Goal: Task Accomplishment & Management: Manage account settings

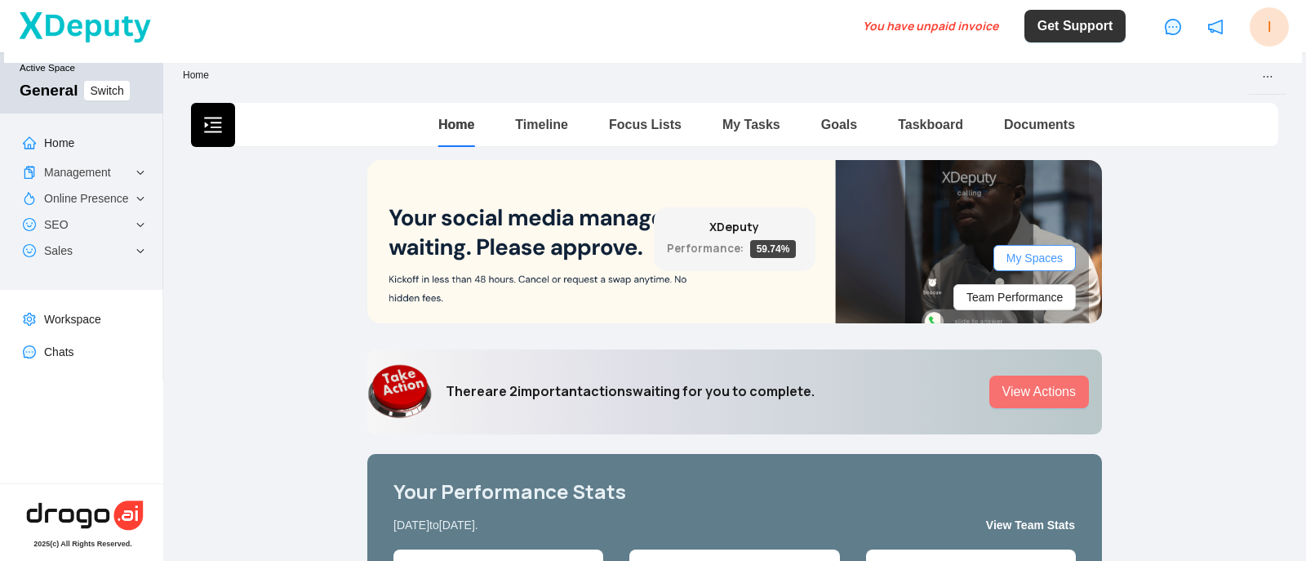
click at [1056, 252] on span "My Spaces" at bounding box center [1035, 258] width 56 height 18
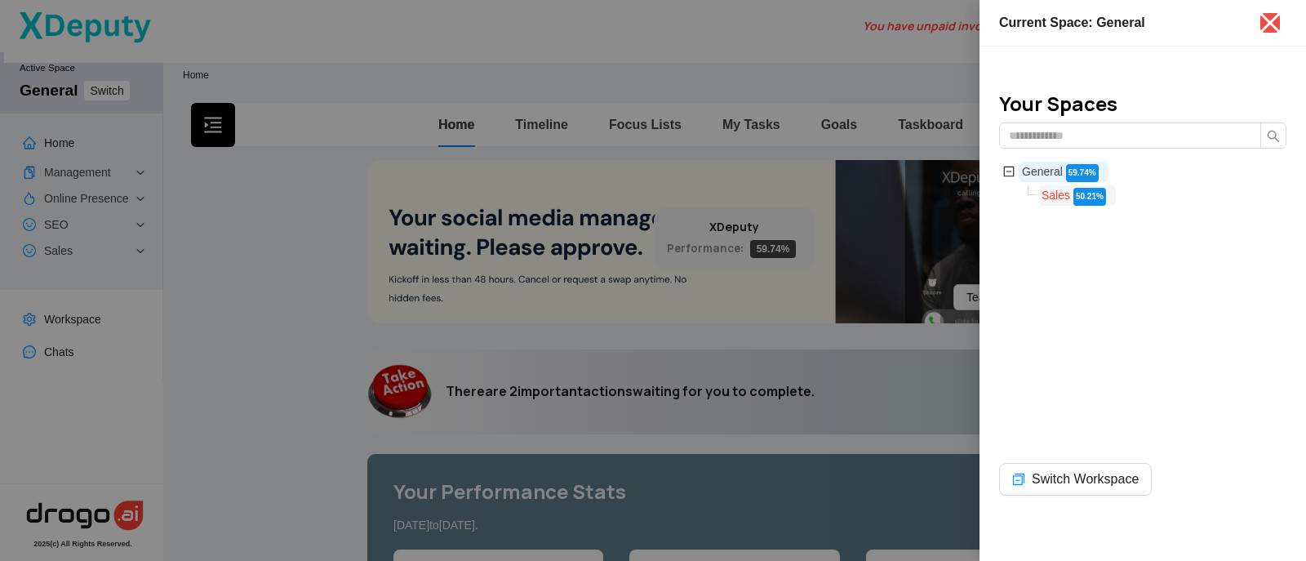
click at [1064, 191] on span "Sales" at bounding box center [1056, 195] width 29 height 13
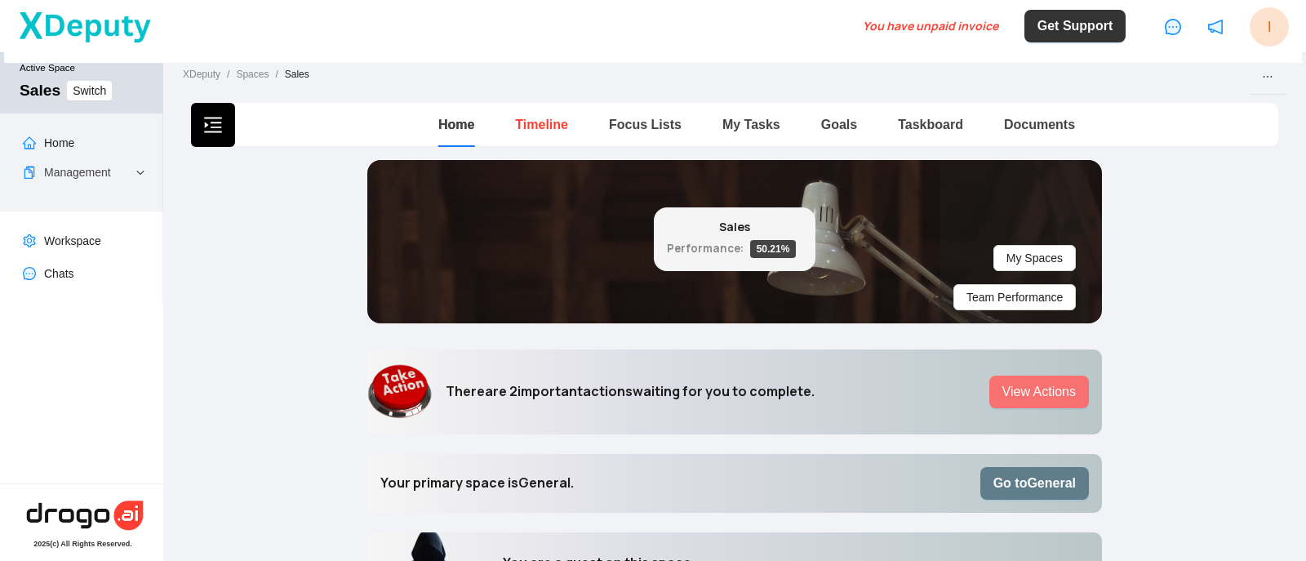
click at [536, 118] on link "Timeline" at bounding box center [541, 125] width 53 height 14
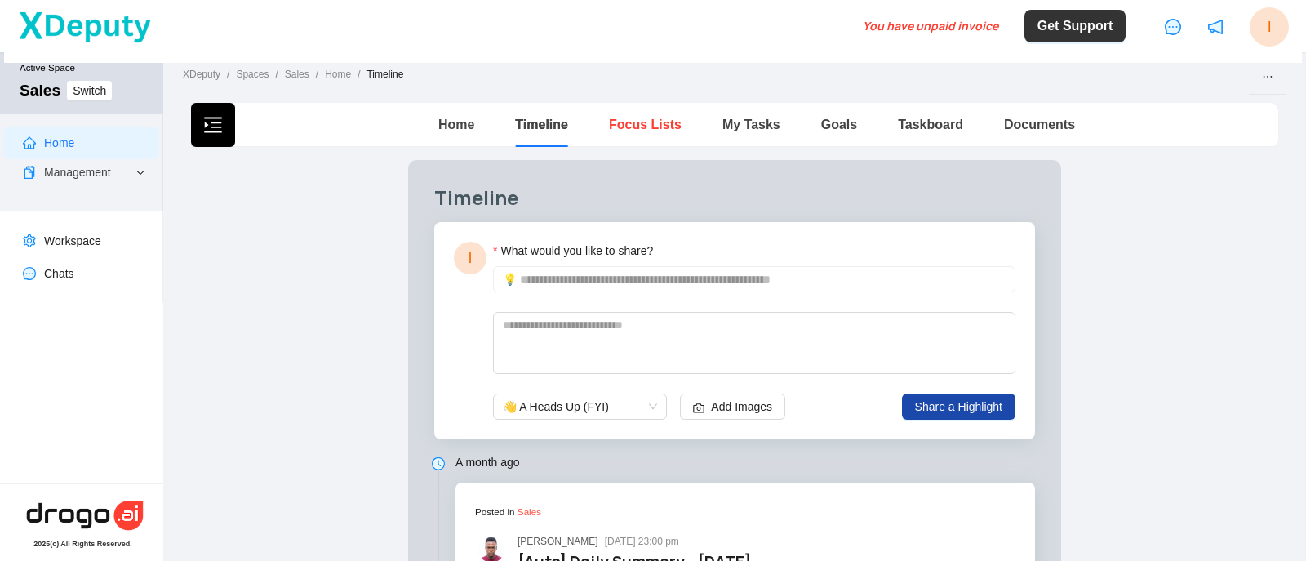
click at [625, 122] on link "Focus Lists" at bounding box center [645, 125] width 73 height 14
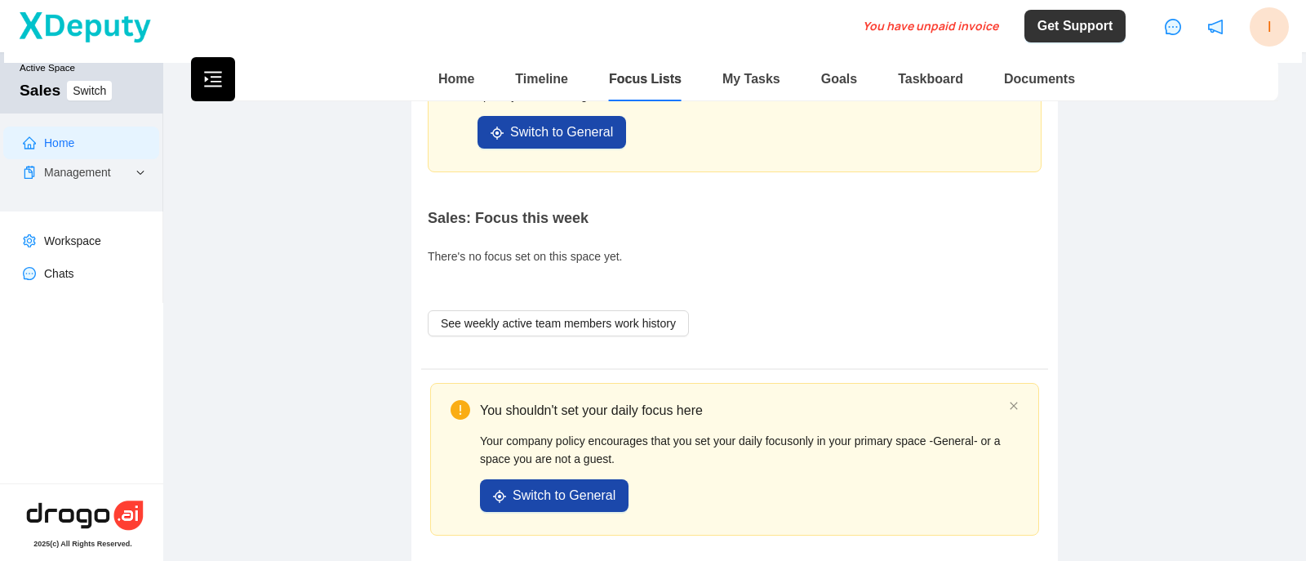
scroll to position [196, 0]
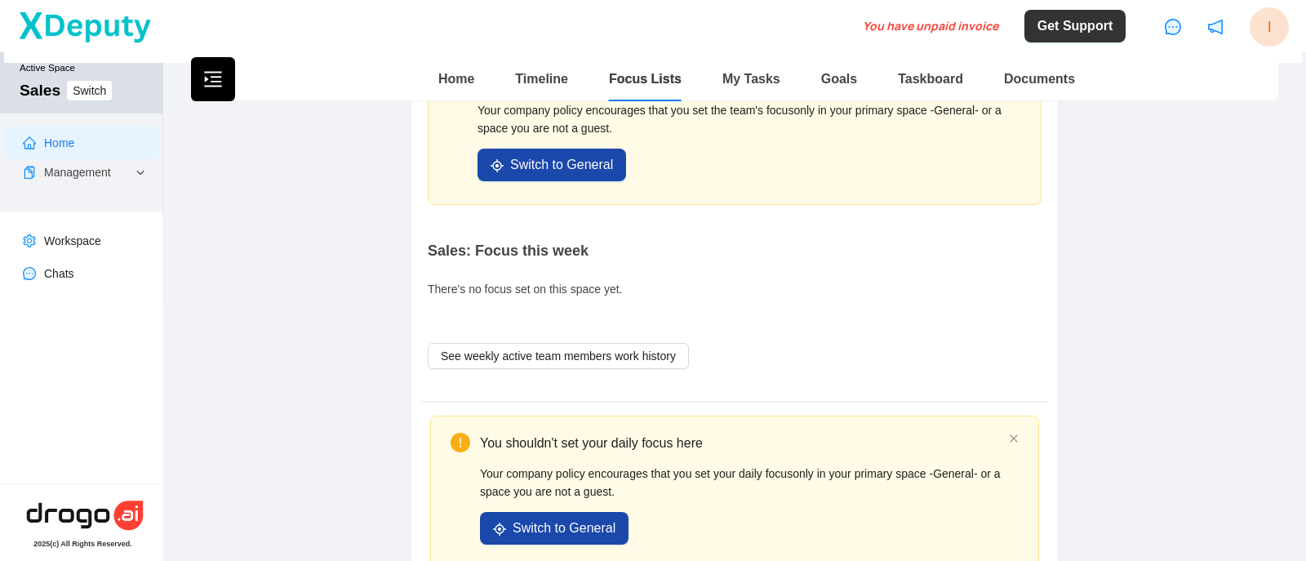
click at [635, 349] on span "See weekly active team members work history" at bounding box center [558, 356] width 235 height 18
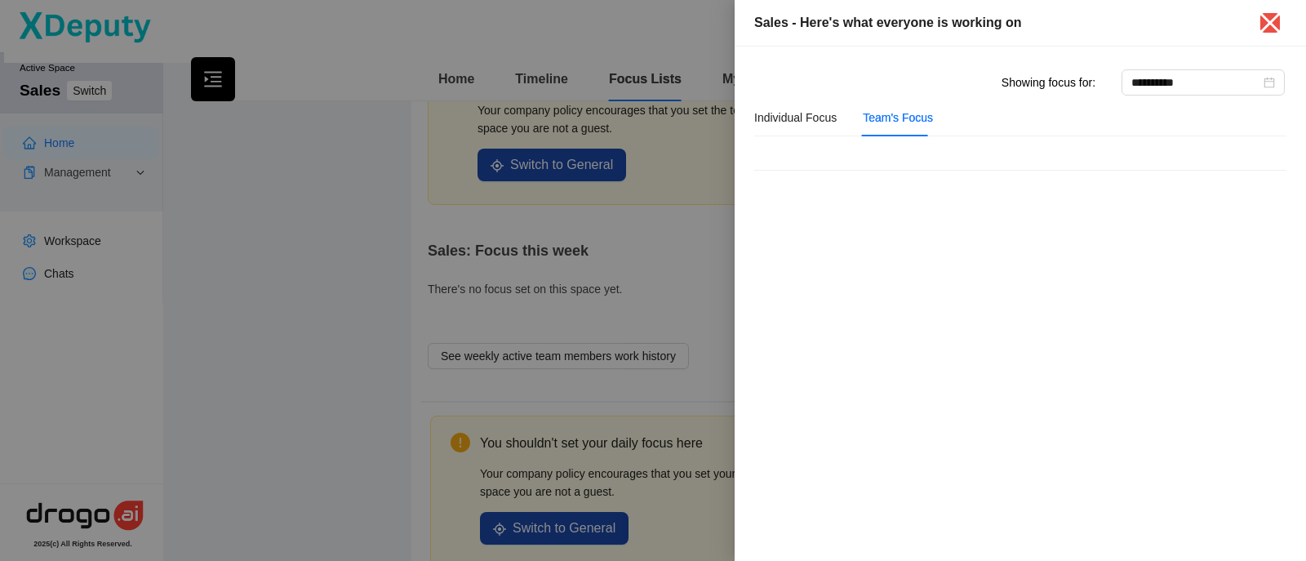
click at [635, 349] on div at bounding box center [653, 280] width 1306 height 561
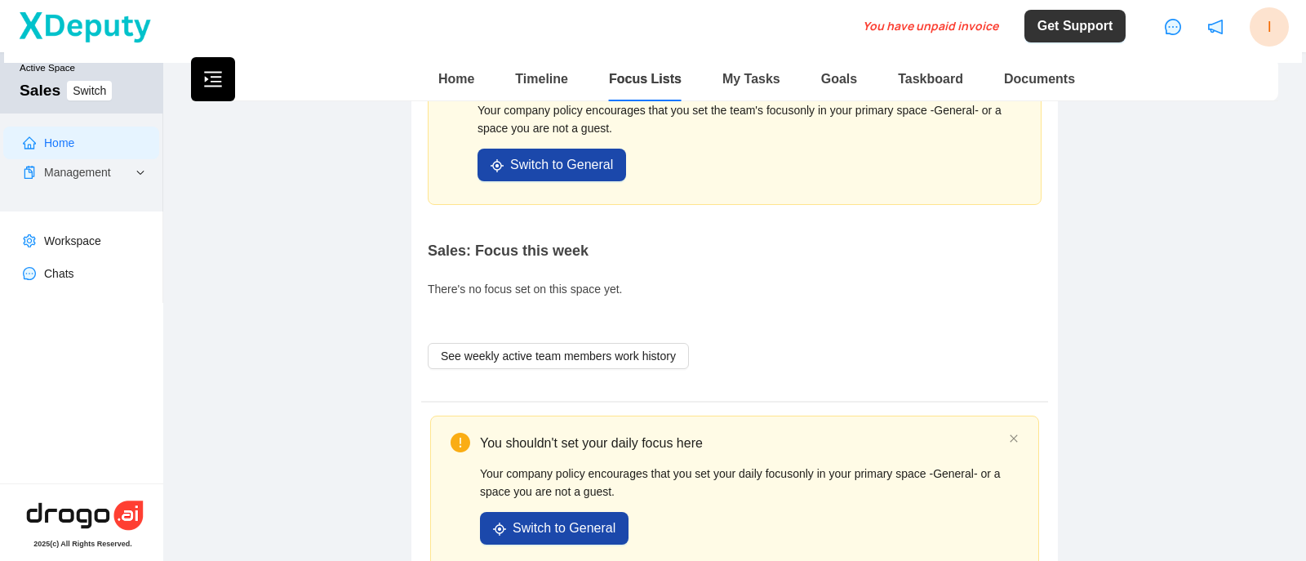
click at [636, 349] on span "See weekly active team members work history" at bounding box center [558, 356] width 235 height 18
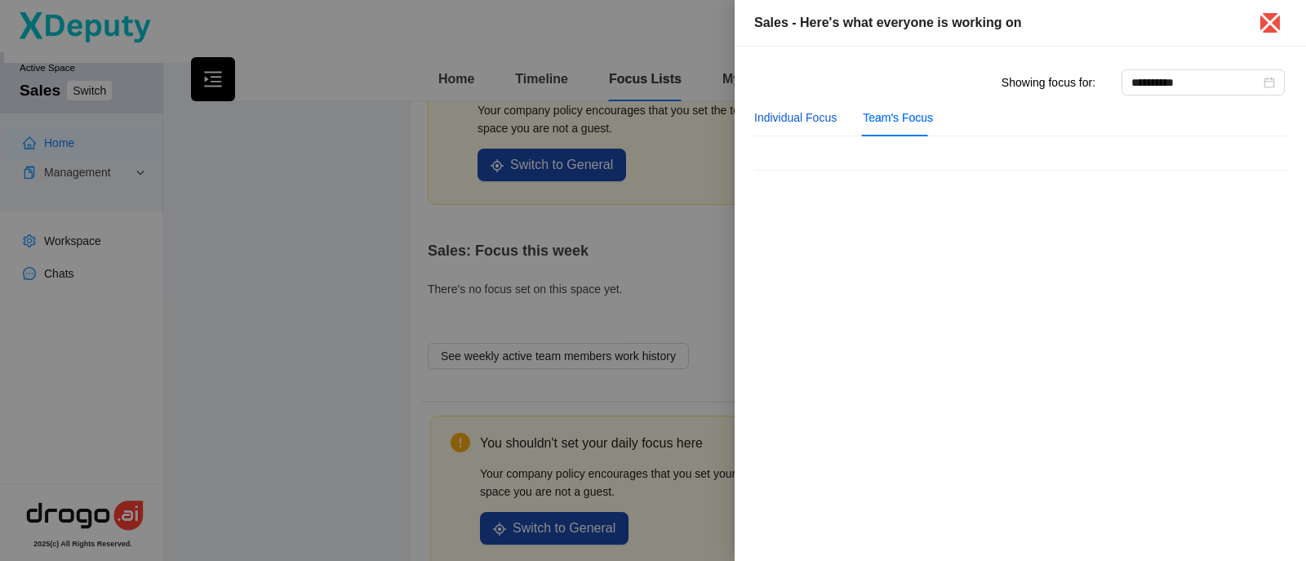
click at [797, 119] on div "Individual Focus" at bounding box center [795, 118] width 82 height 18
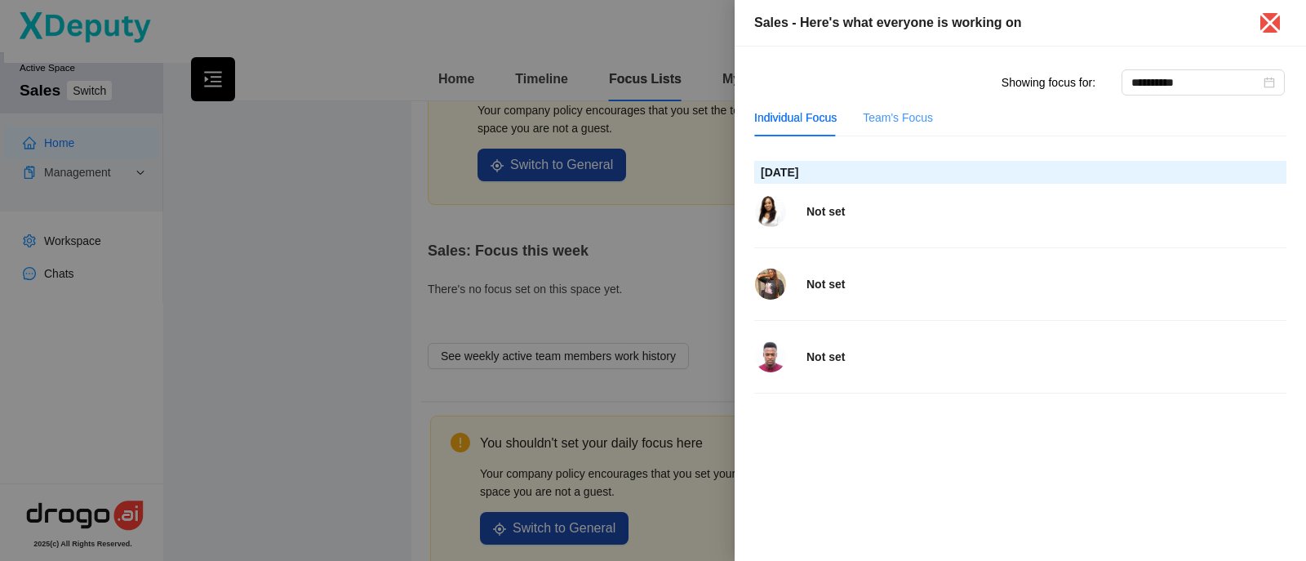
click at [874, 107] on div "Team's Focus" at bounding box center [898, 118] width 70 height 38
type input "**********"
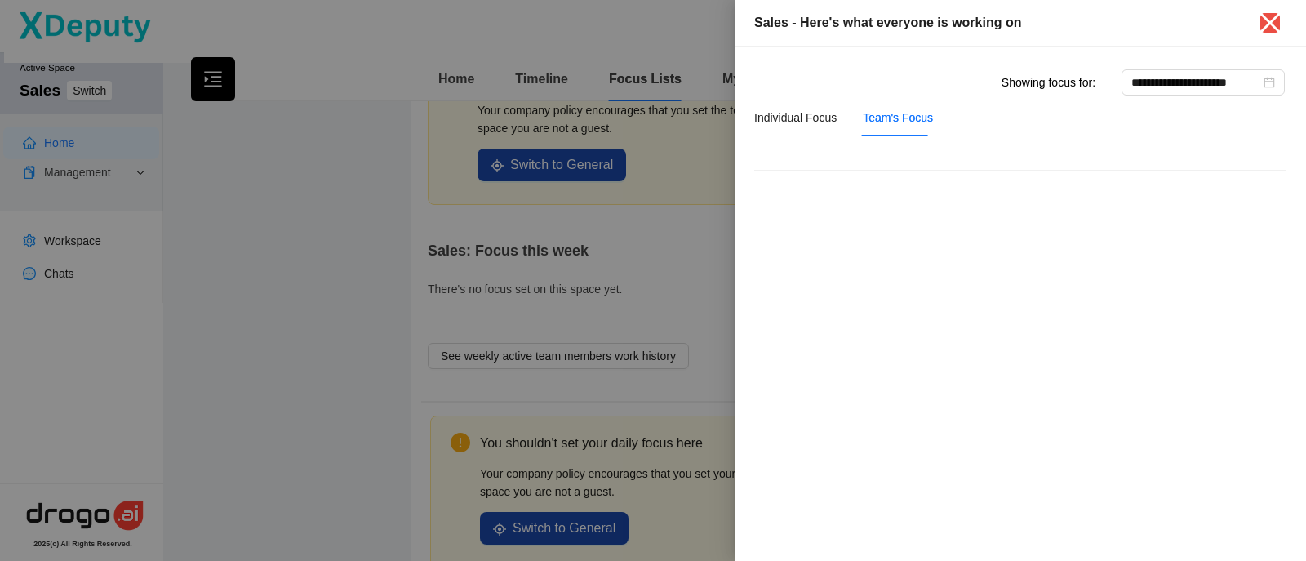
click at [663, 276] on div at bounding box center [653, 280] width 1306 height 561
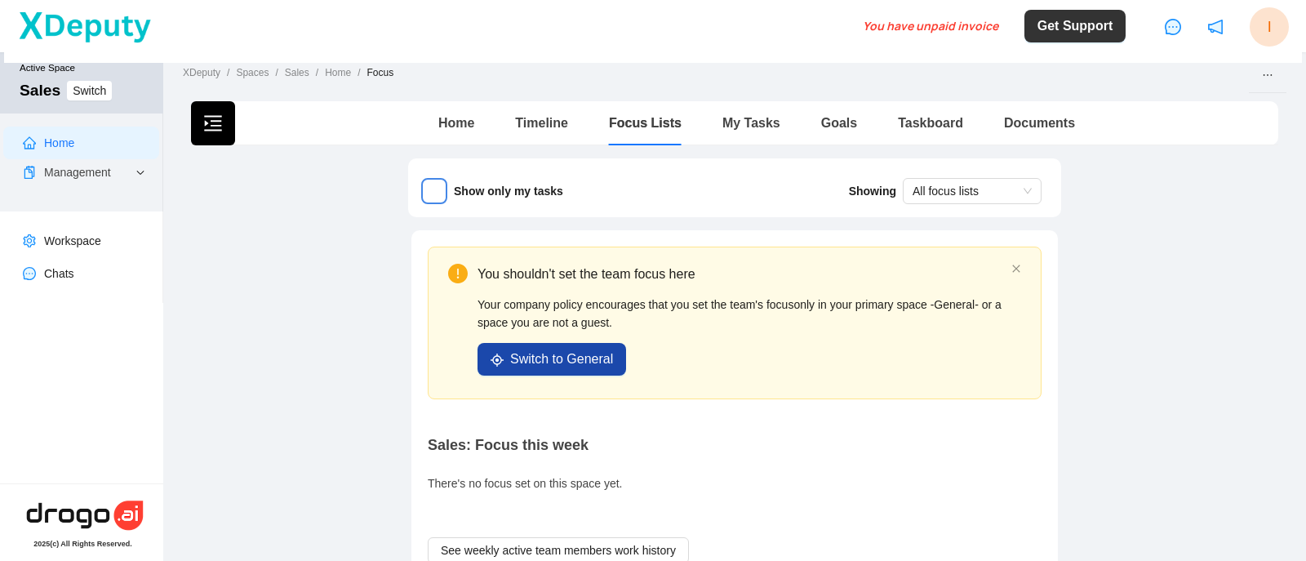
scroll to position [0, 0]
click at [750, 116] on div "My Tasks" at bounding box center [752, 124] width 58 height 20
click at [729, 120] on link "My Tasks" at bounding box center [752, 125] width 58 height 14
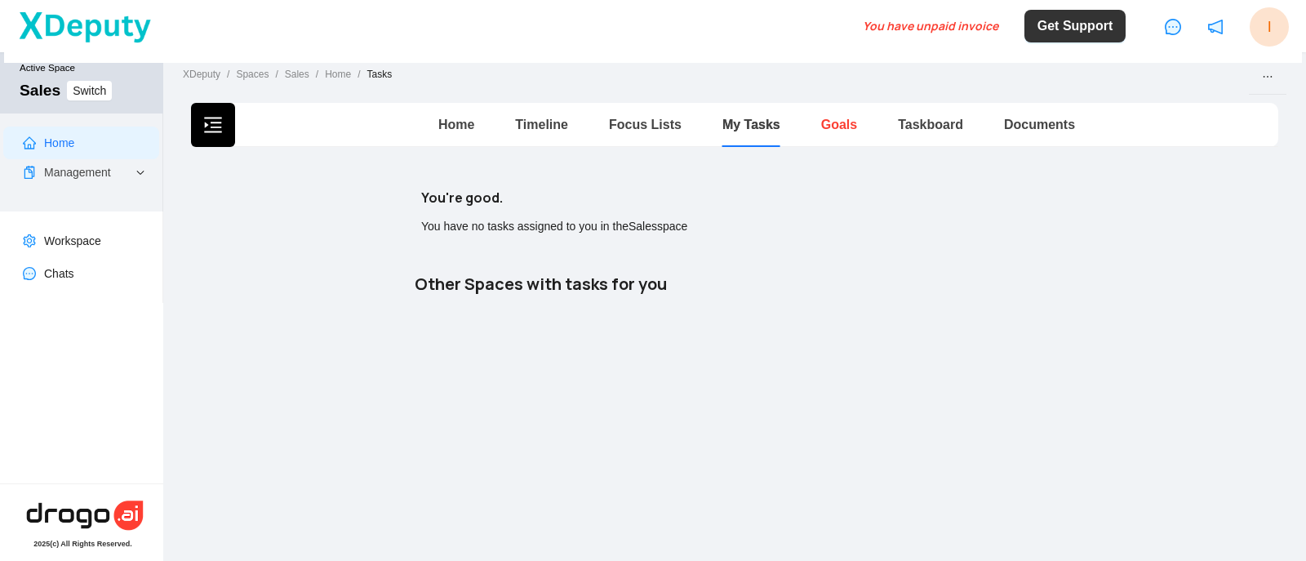
click at [822, 127] on link "Goals" at bounding box center [839, 125] width 36 height 14
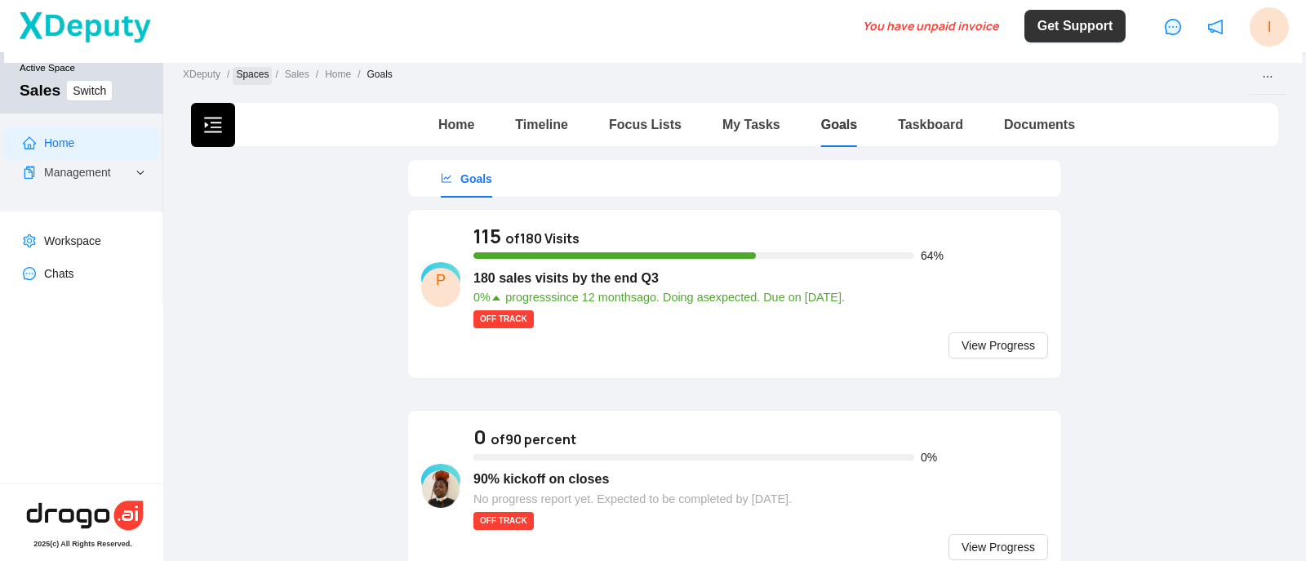
click at [249, 74] on link "Spaces" at bounding box center [252, 76] width 39 height 18
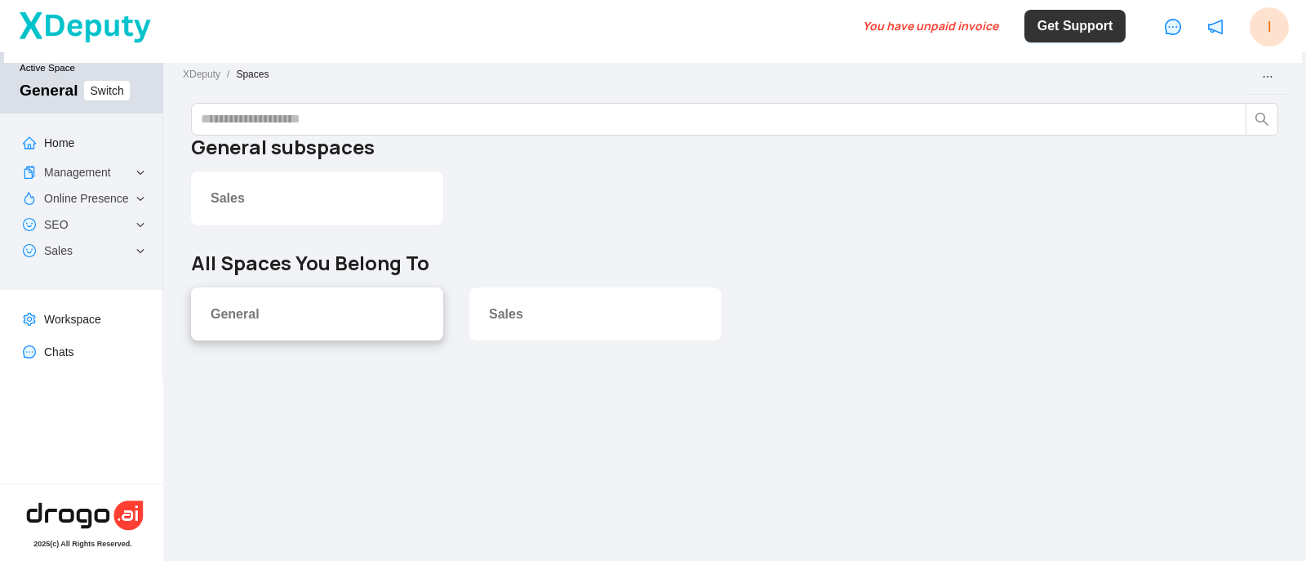
click at [296, 298] on div "General" at bounding box center [317, 313] width 252 height 53
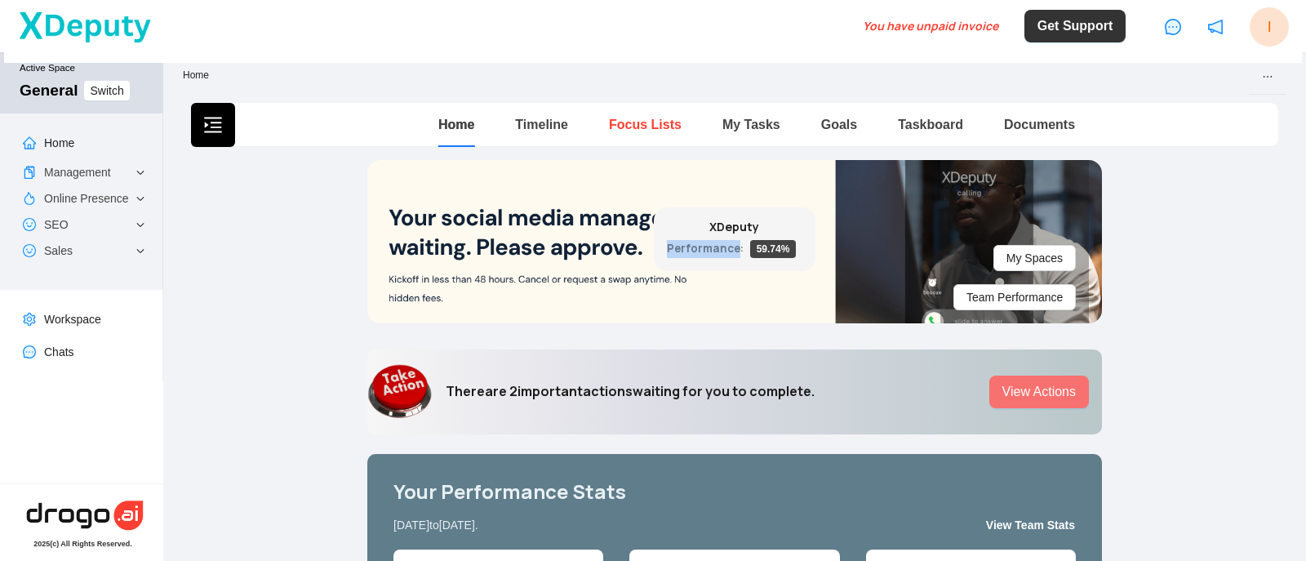
click at [618, 119] on link "Focus Lists" at bounding box center [645, 125] width 73 height 14
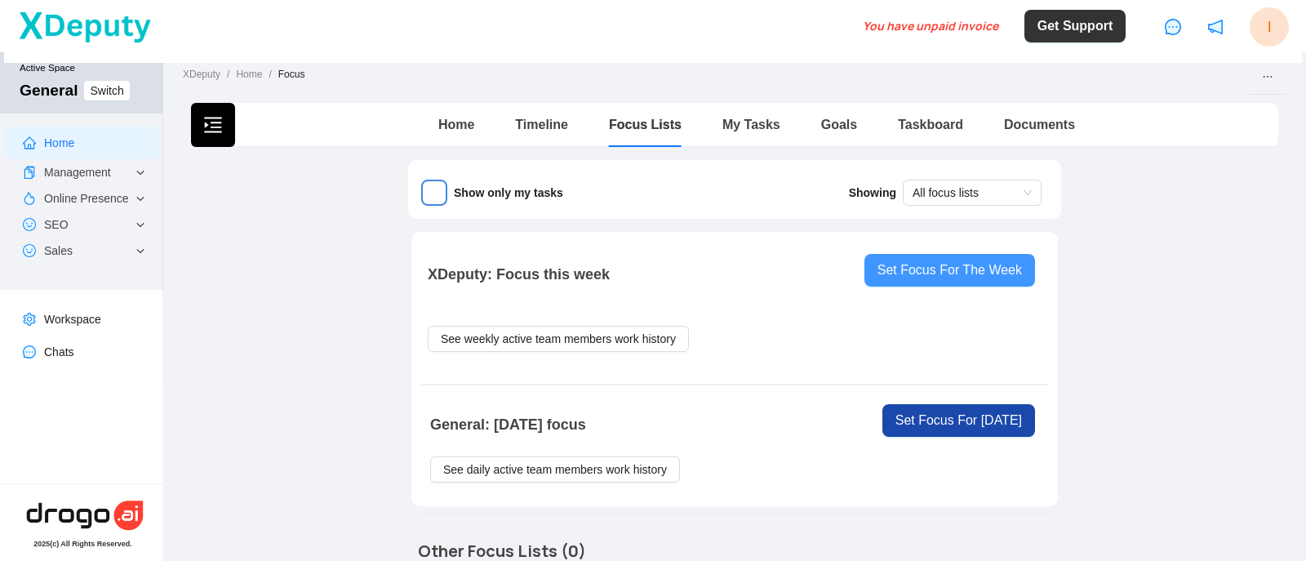
click at [946, 264] on span "Set Focus For The Week" at bounding box center [950, 270] width 145 height 20
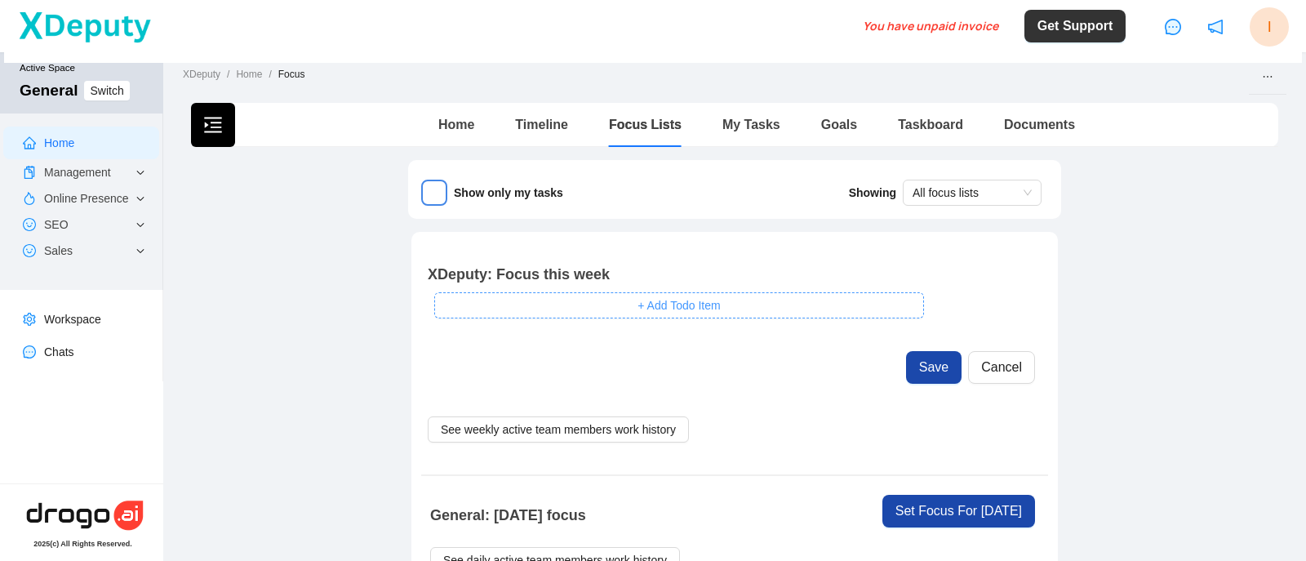
click at [694, 300] on span "+ Add Todo Item" at bounding box center [679, 305] width 82 height 18
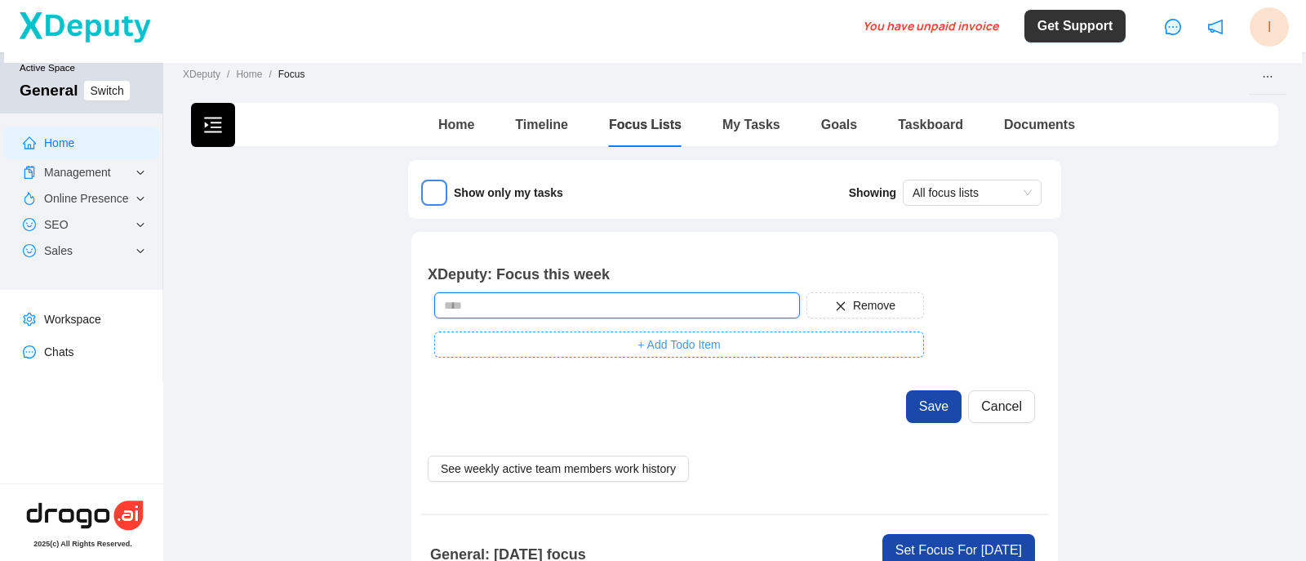
click at [694, 300] on input "text" at bounding box center [617, 305] width 366 height 26
paste input "**********"
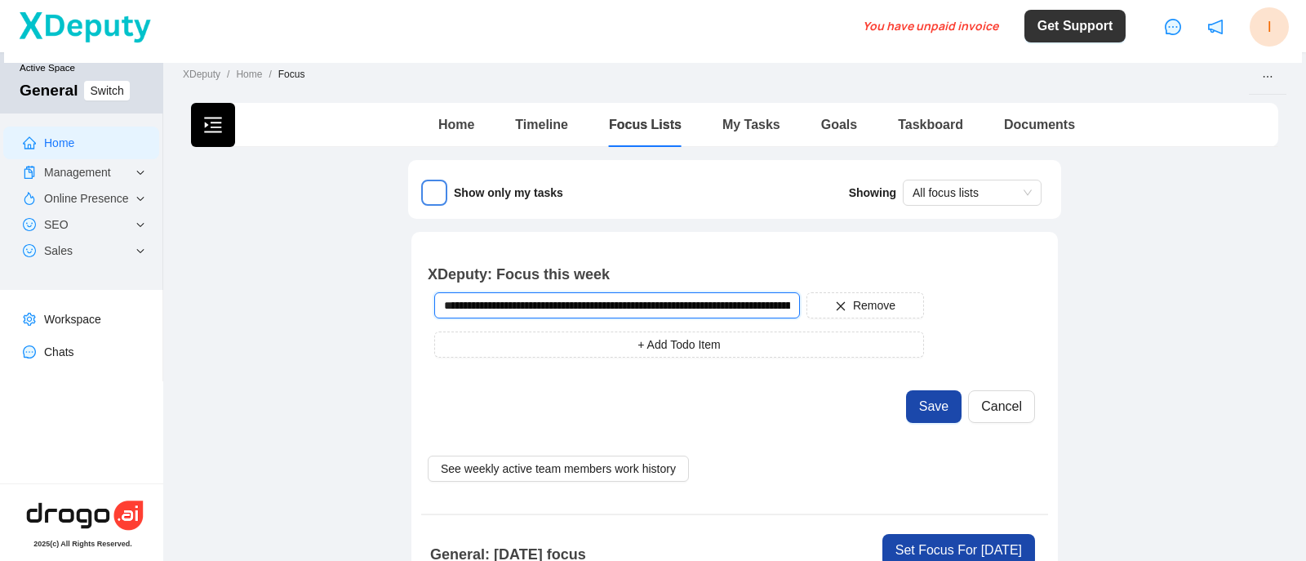
scroll to position [0, 443]
type input "**********"
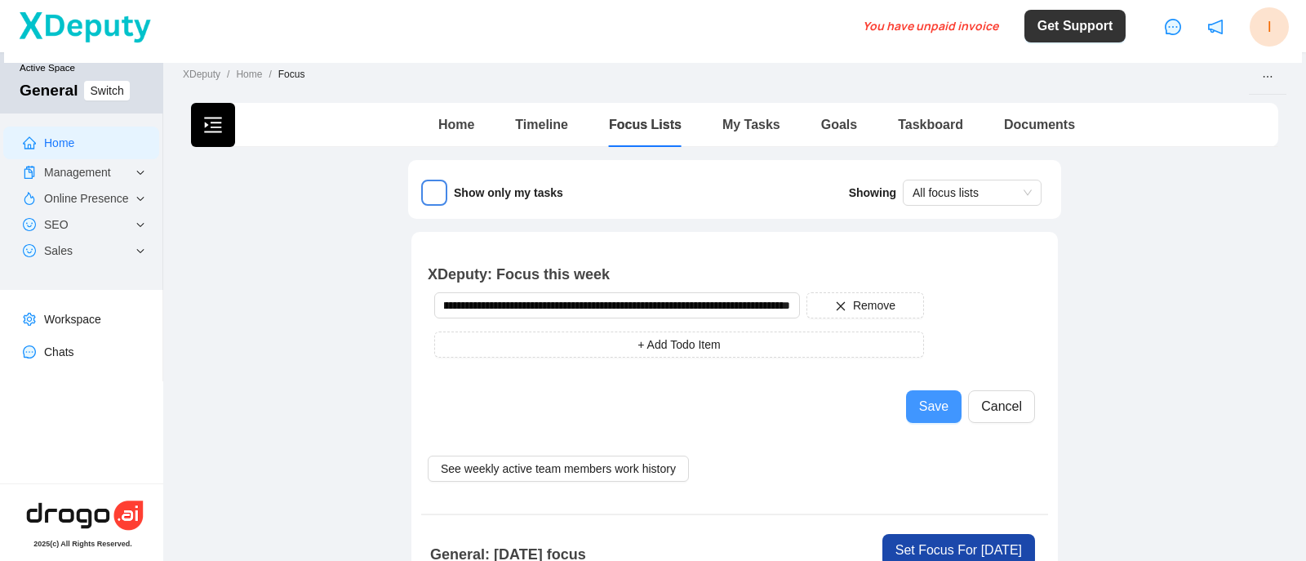
scroll to position [0, 0]
click at [925, 407] on span "Save" at bounding box center [933, 407] width 29 height 20
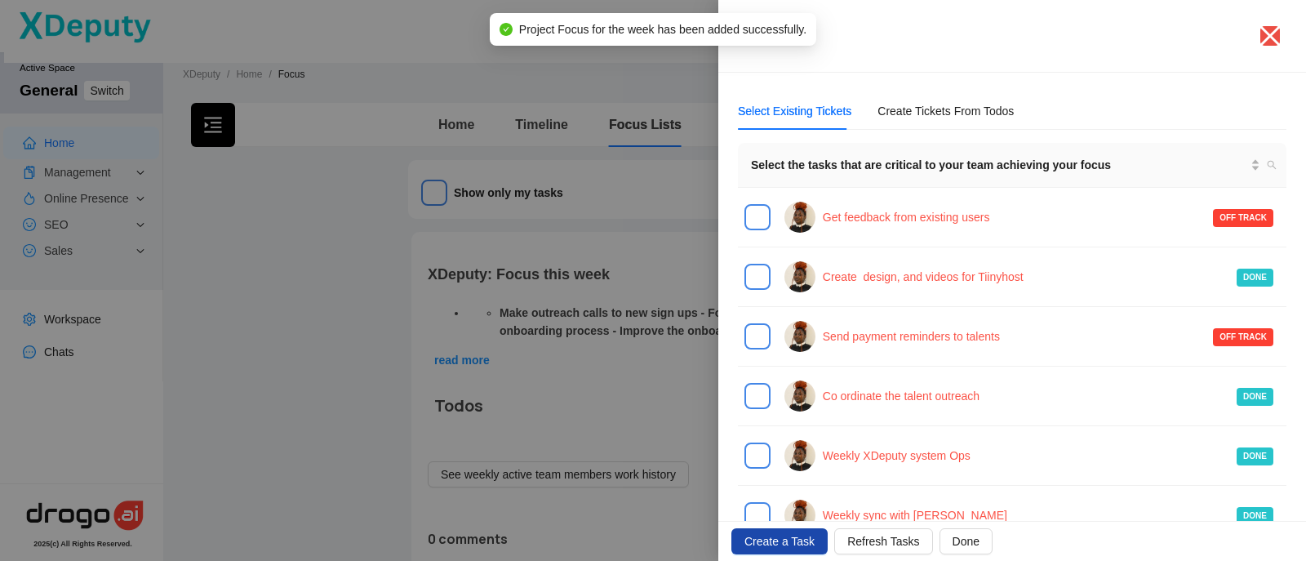
click at [673, 375] on div at bounding box center [653, 280] width 1306 height 561
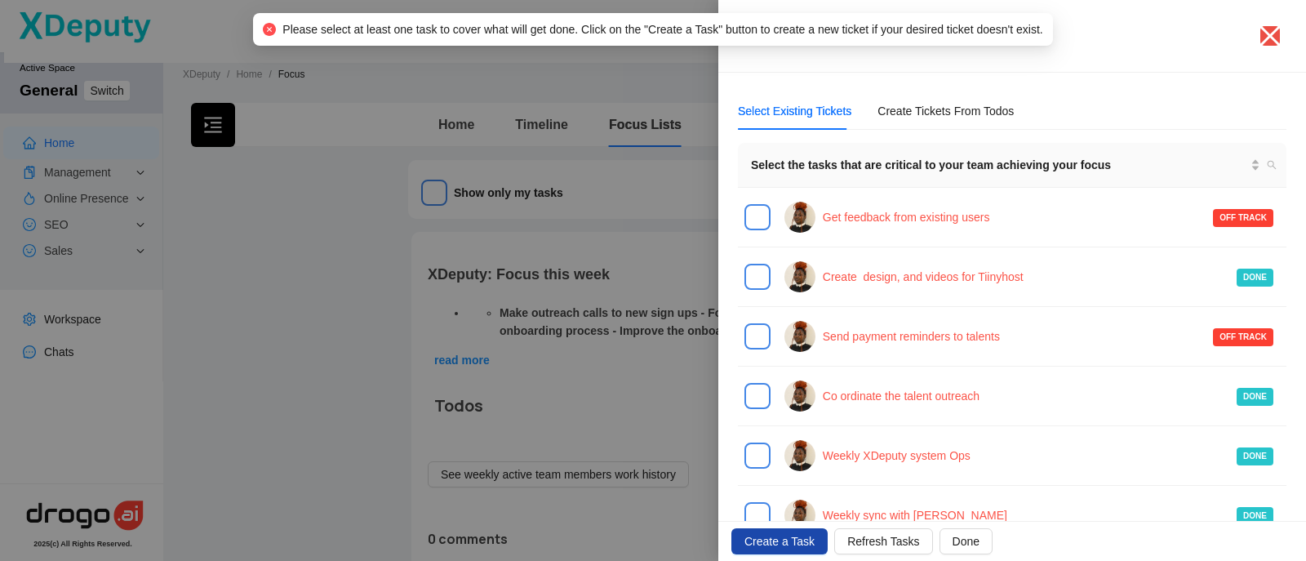
click at [674, 374] on div at bounding box center [653, 280] width 1306 height 561
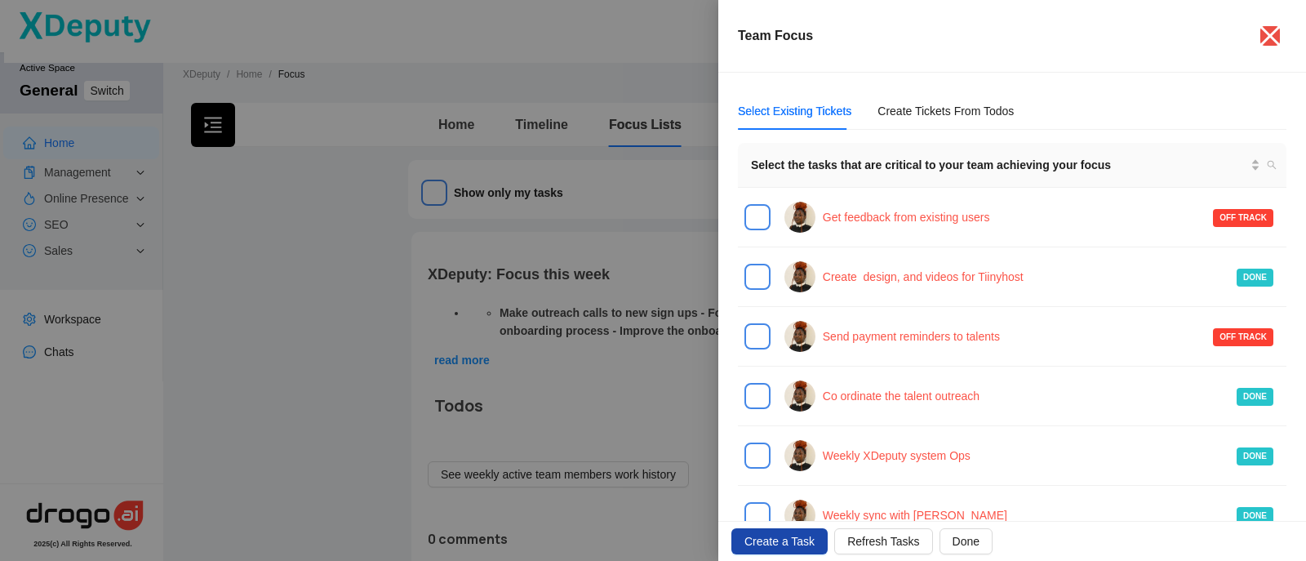
click at [677, 373] on div at bounding box center [653, 280] width 1306 height 561
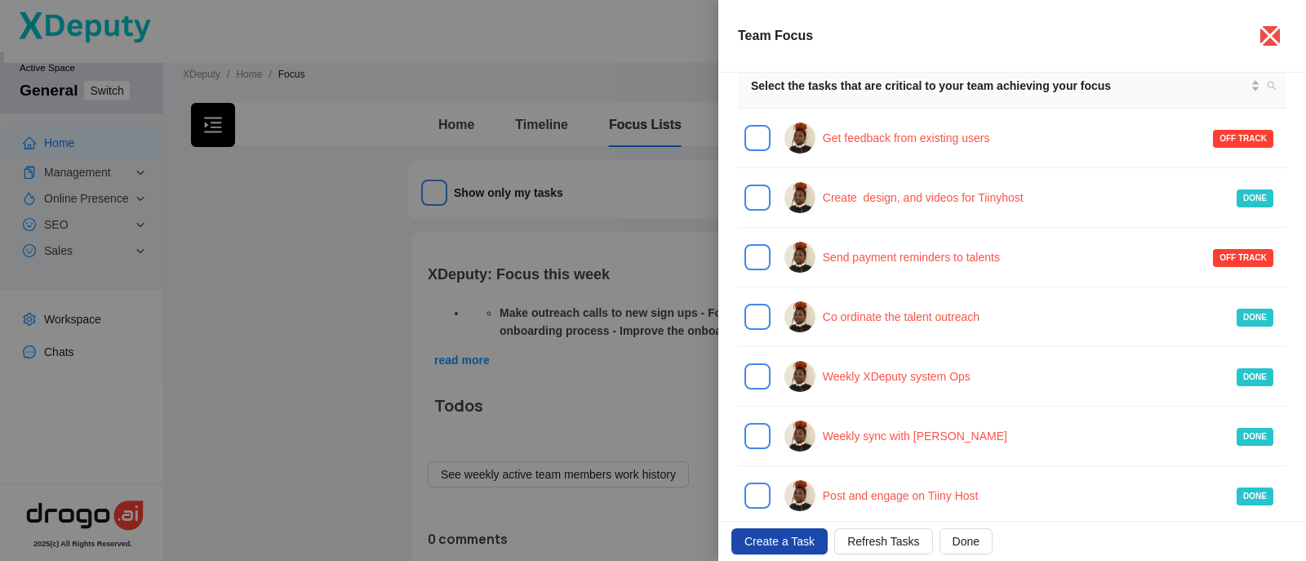
scroll to position [67, 0]
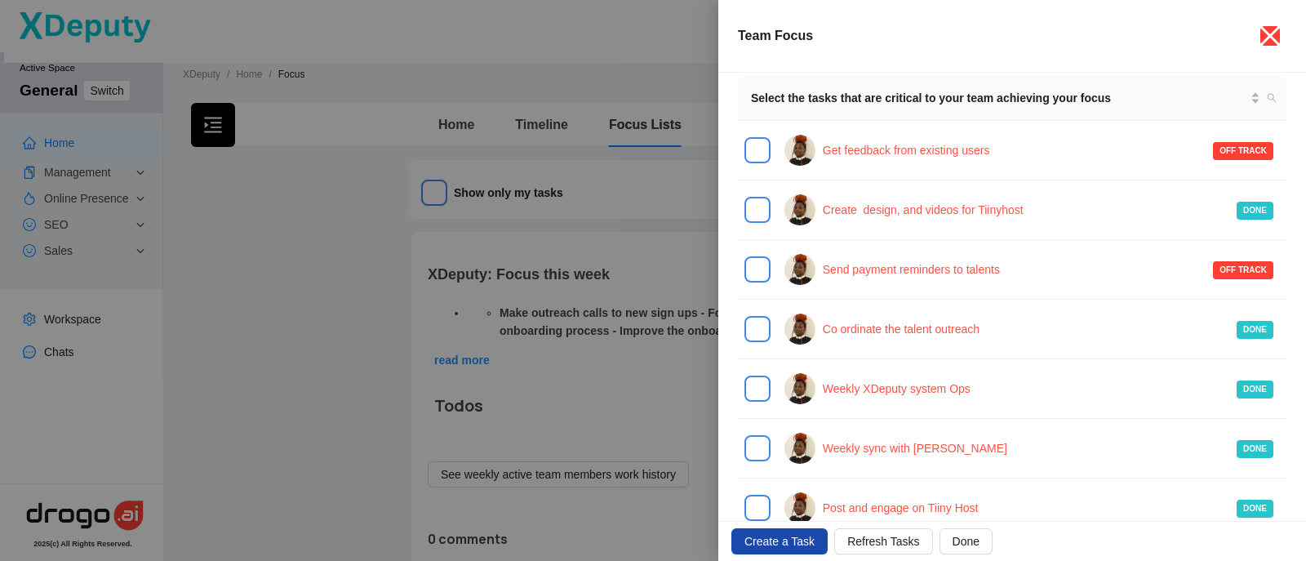
click at [1267, 36] on icon "close" at bounding box center [1270, 36] width 26 height 26
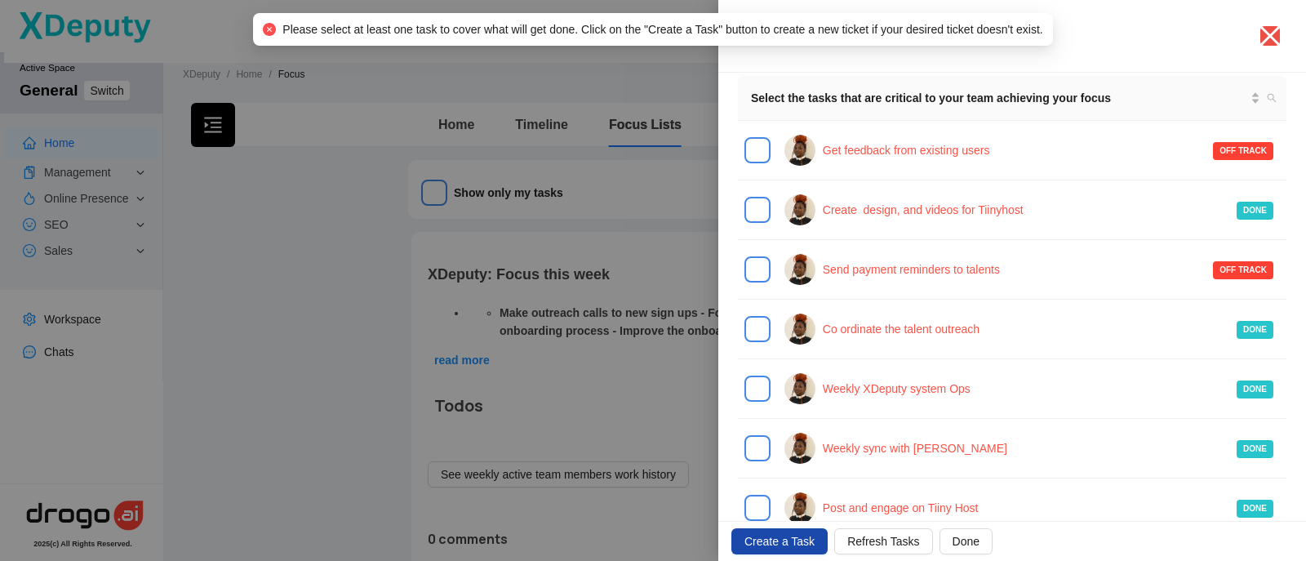
click at [521, 222] on div at bounding box center [653, 280] width 1306 height 561
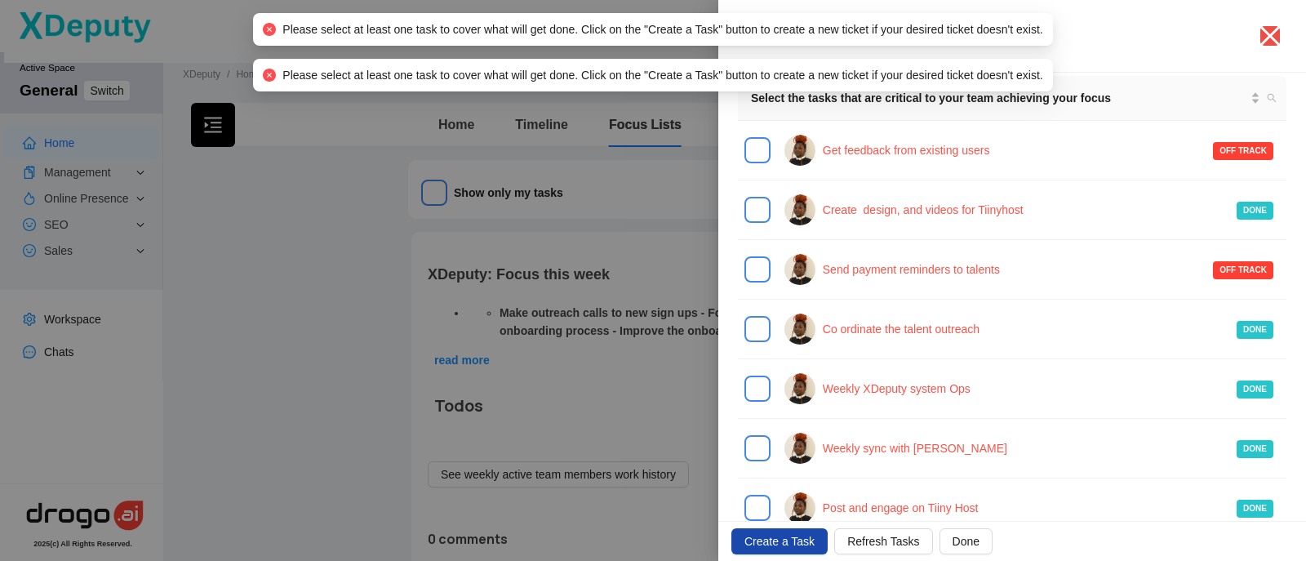
click at [521, 222] on div at bounding box center [653, 280] width 1306 height 561
click at [959, 539] on span "Done" at bounding box center [966, 541] width 27 height 18
click at [816, 533] on button "Create a Task" at bounding box center [780, 541] width 96 height 26
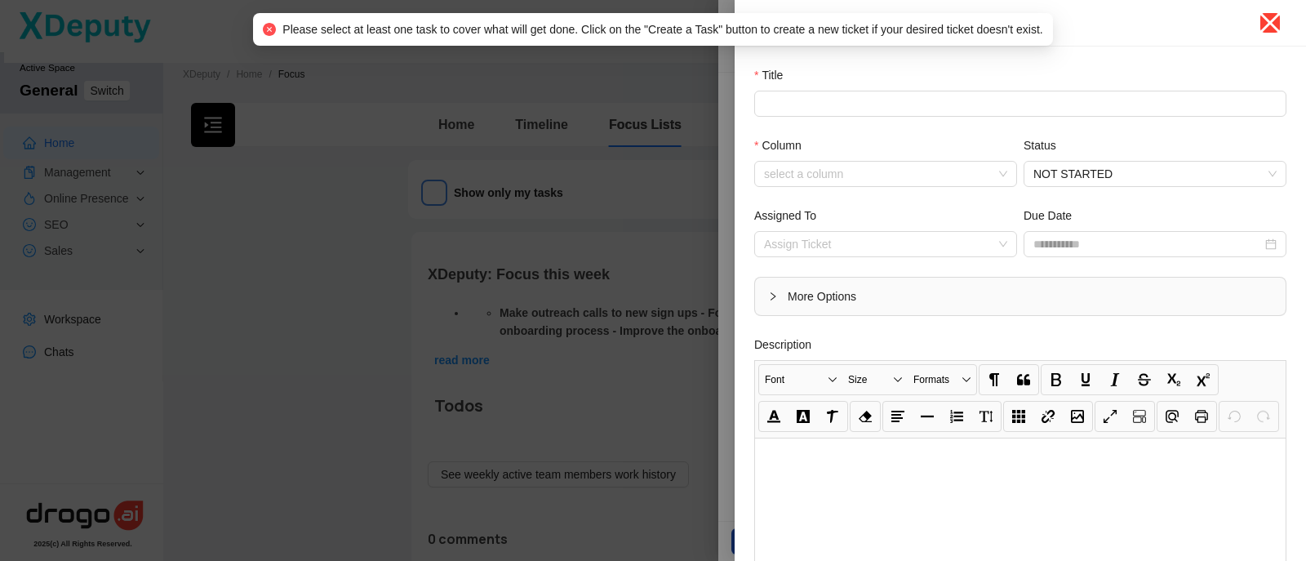
click at [1266, 16] on icon "close" at bounding box center [1270, 23] width 26 height 26
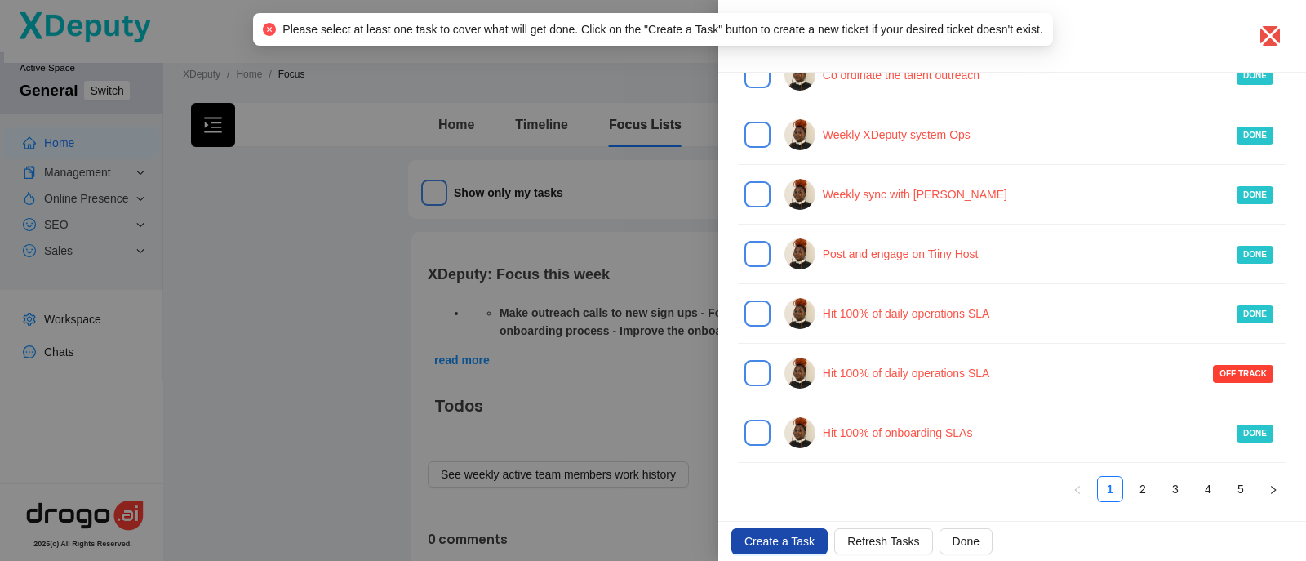
scroll to position [335, 0]
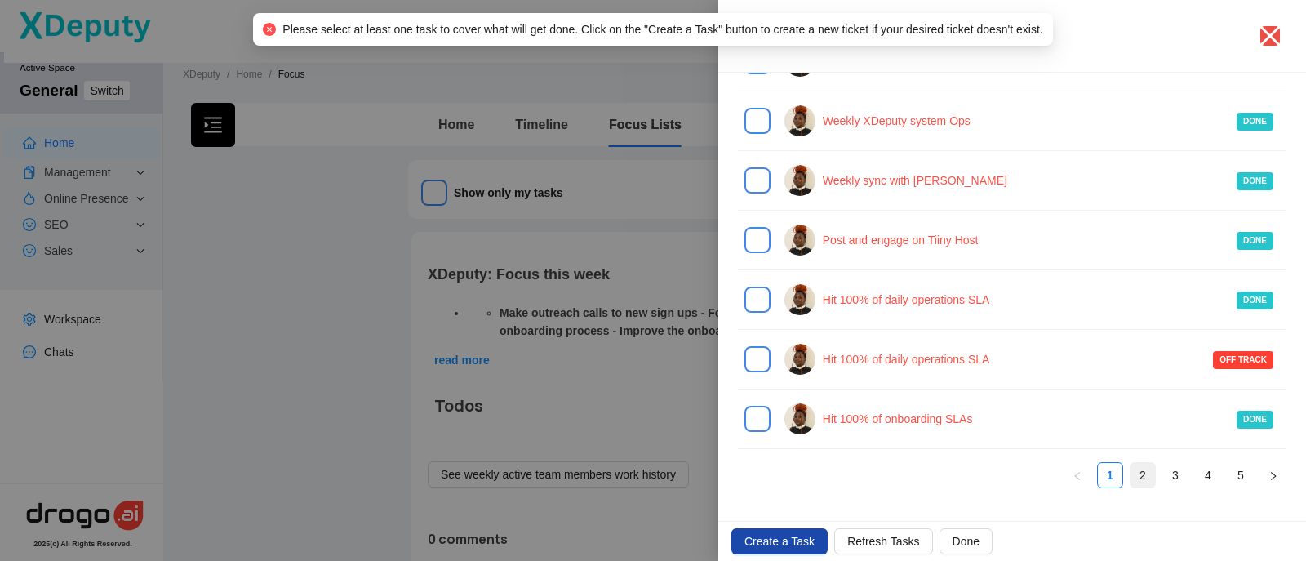
click at [1131, 473] on link "2" at bounding box center [1143, 475] width 24 height 24
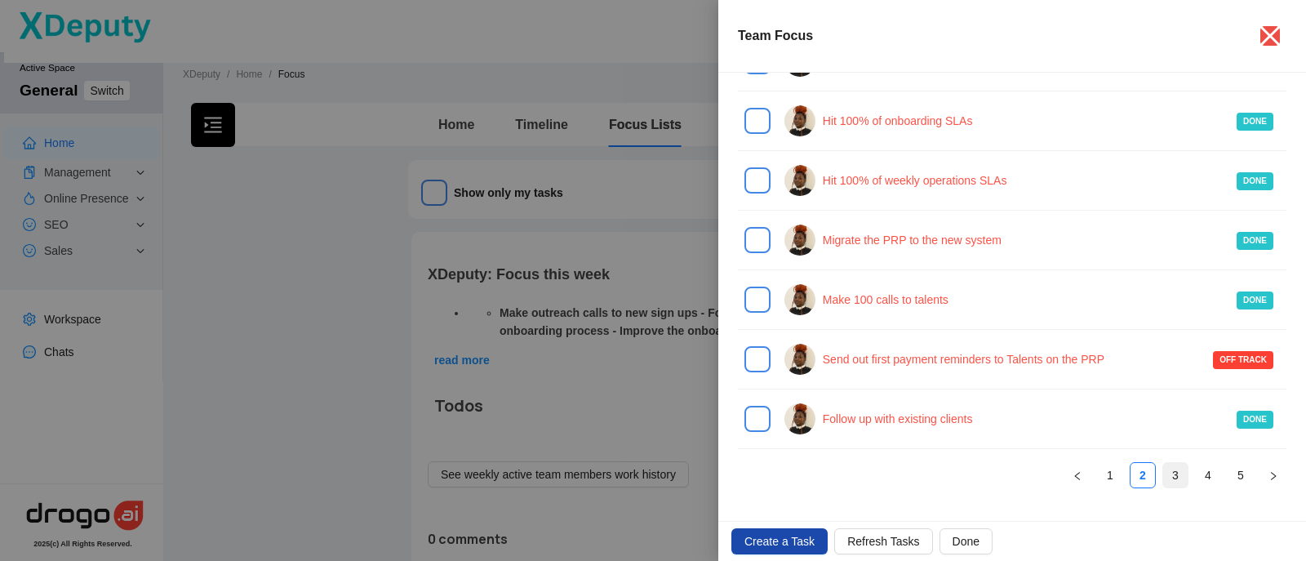
click at [1164, 471] on link "3" at bounding box center [1176, 475] width 24 height 24
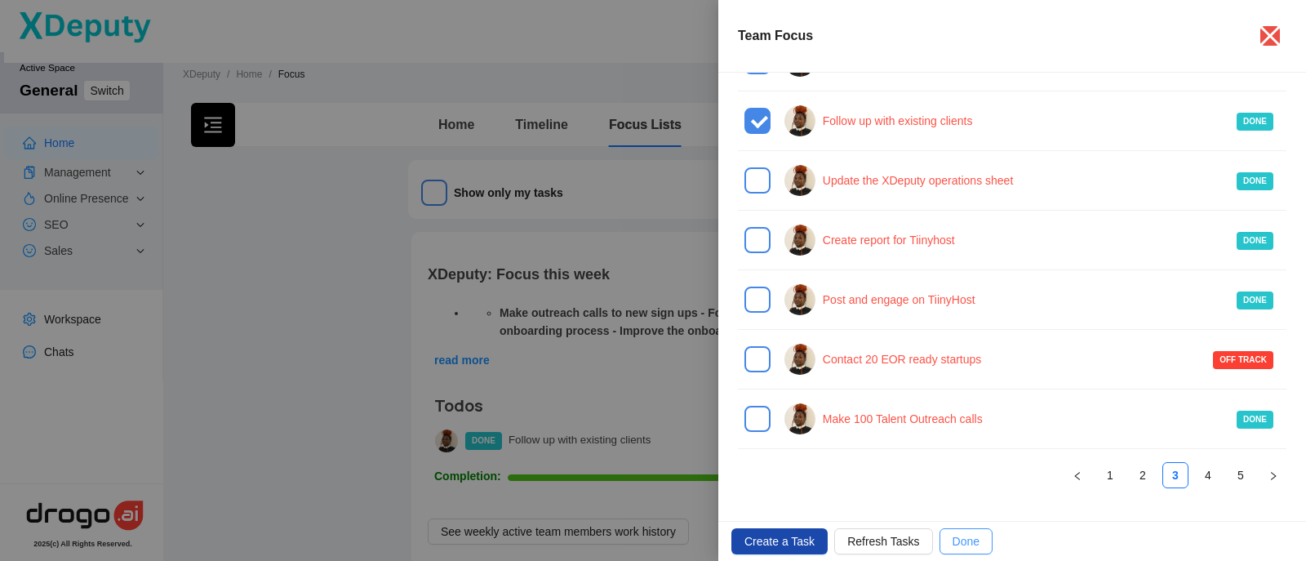
click at [940, 548] on button "Done" at bounding box center [966, 541] width 53 height 26
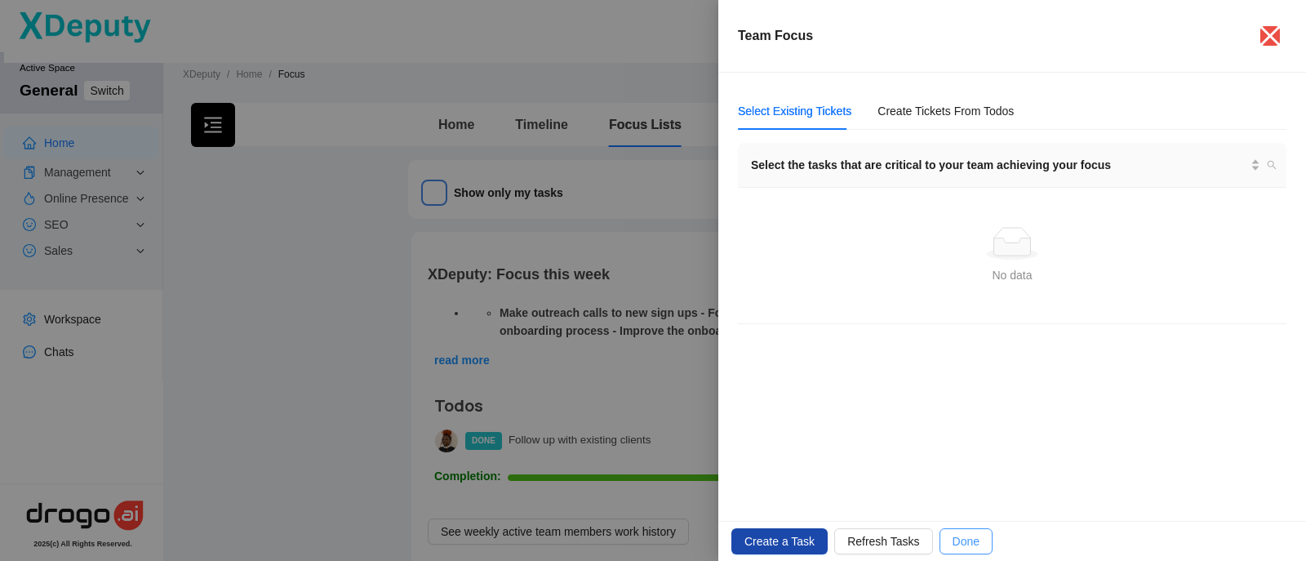
scroll to position [0, 0]
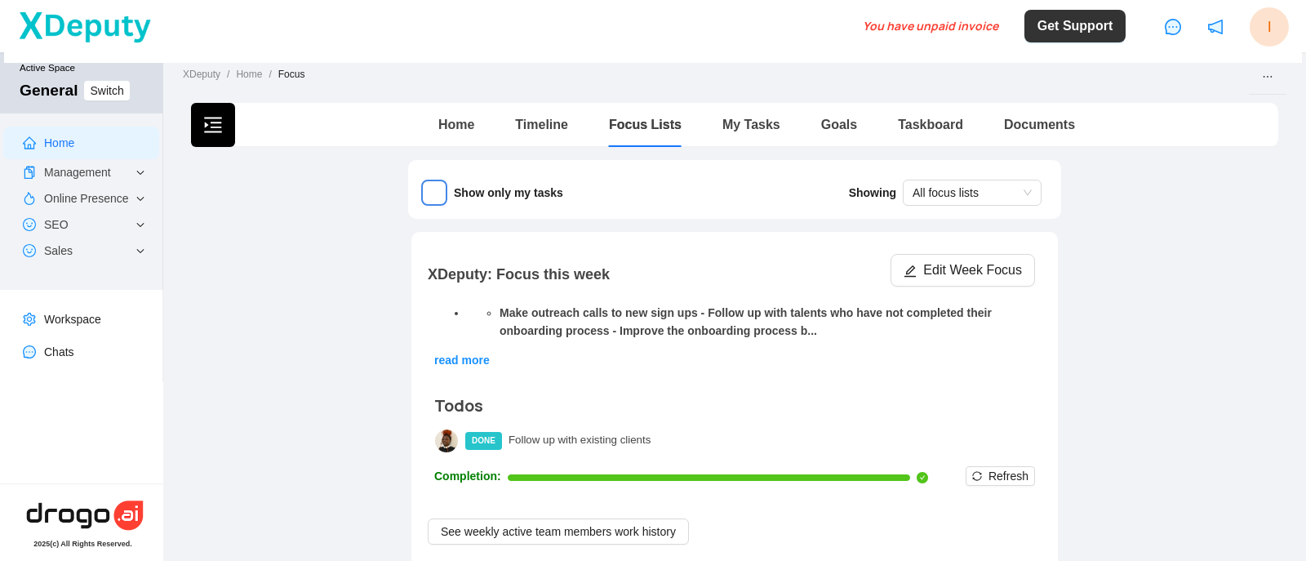
click at [439, 355] on span "read more" at bounding box center [462, 360] width 56 height 13
click at [687, 312] on li "Make outreach calls to new sign ups - ⁠Follow up with talents who have not comp…" at bounding box center [768, 322] width 536 height 36
click at [933, 273] on span "Edit Week Focus" at bounding box center [973, 270] width 99 height 20
click at [933, 273] on div "XDeputy: Focus this week Edit Week Focus" at bounding box center [732, 270] width 608 height 44
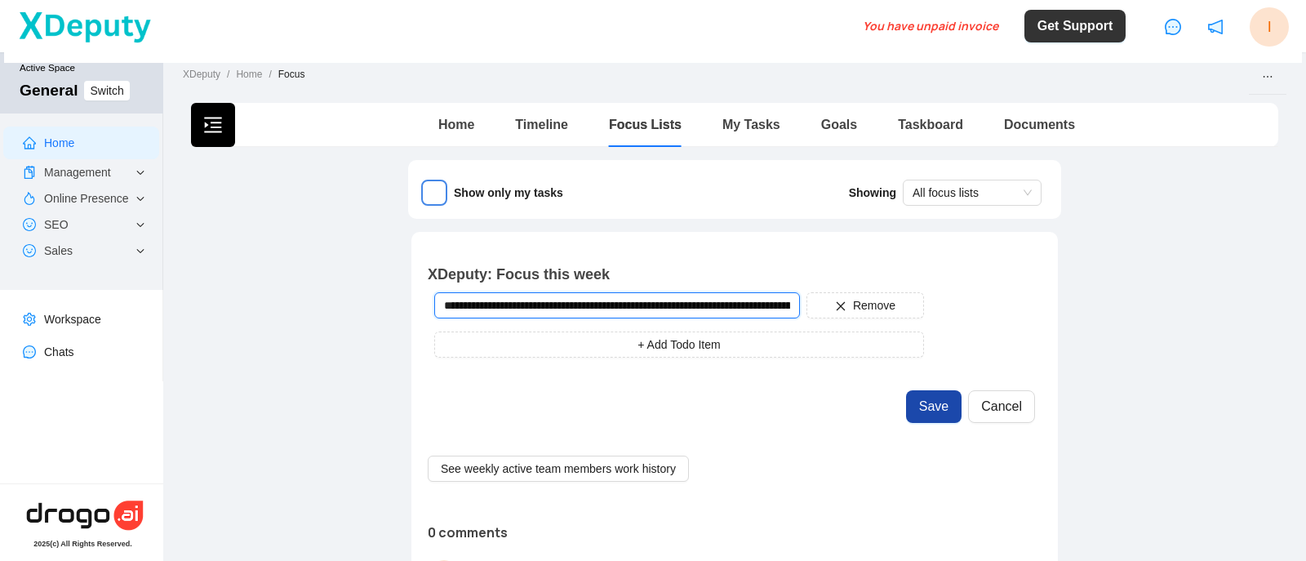
click at [628, 304] on input "**********" at bounding box center [617, 305] width 366 height 26
click at [635, 302] on input "**********" at bounding box center [617, 305] width 366 height 26
type input "**********"
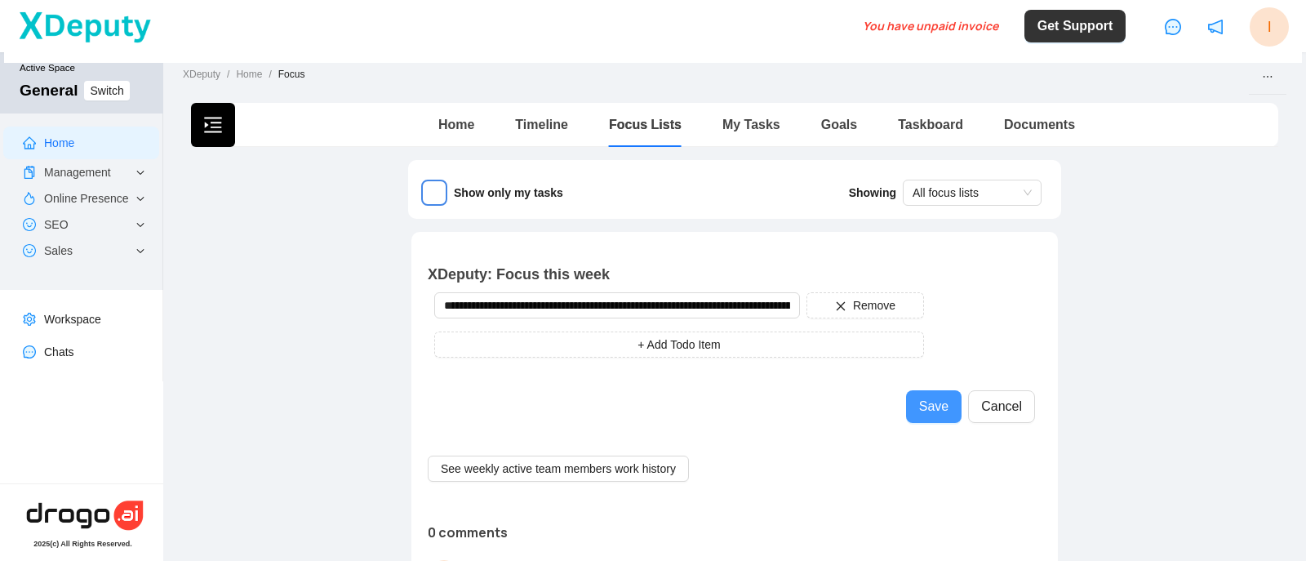
click at [919, 406] on span "Save" at bounding box center [933, 407] width 29 height 20
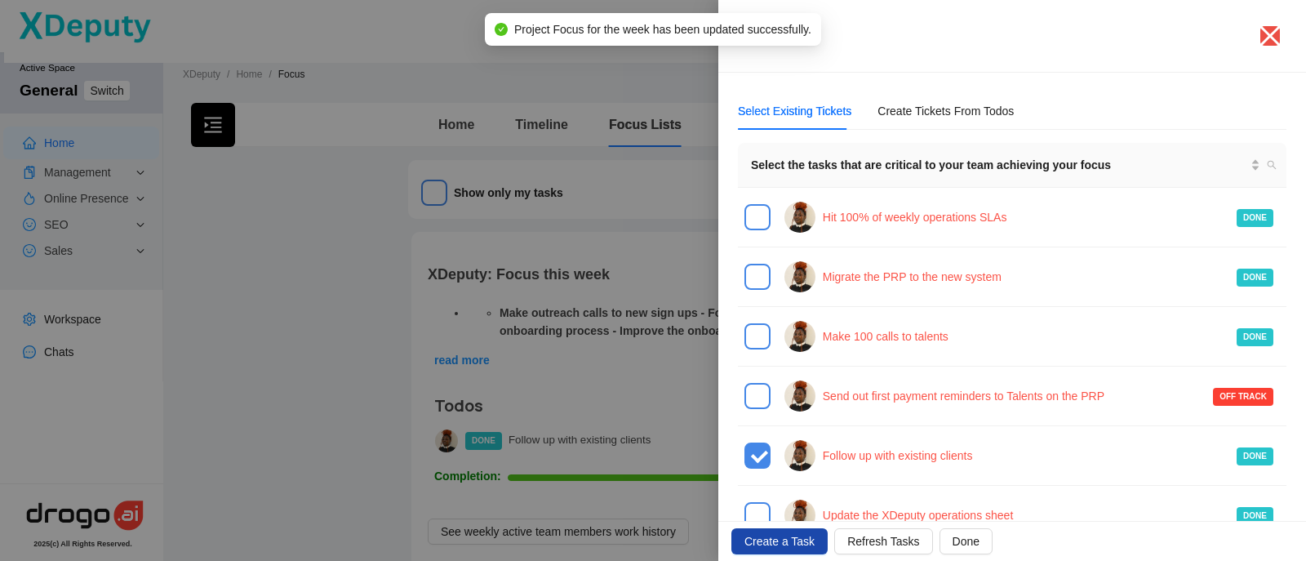
click at [624, 381] on div at bounding box center [653, 280] width 1306 height 561
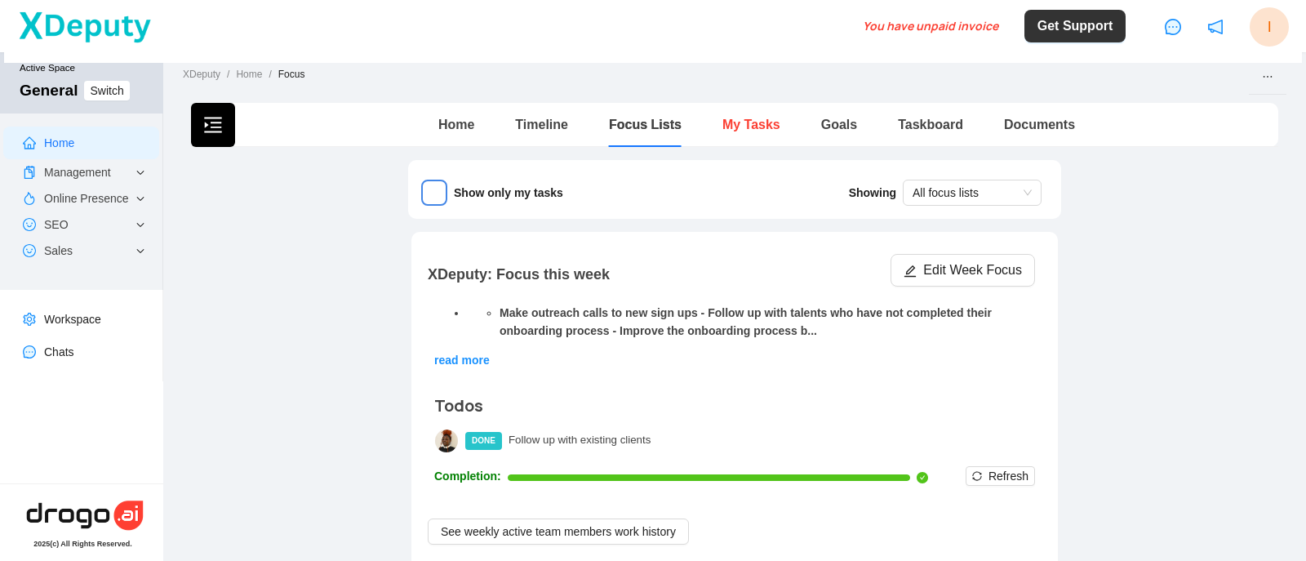
click at [738, 122] on link "My Tasks" at bounding box center [752, 125] width 58 height 14
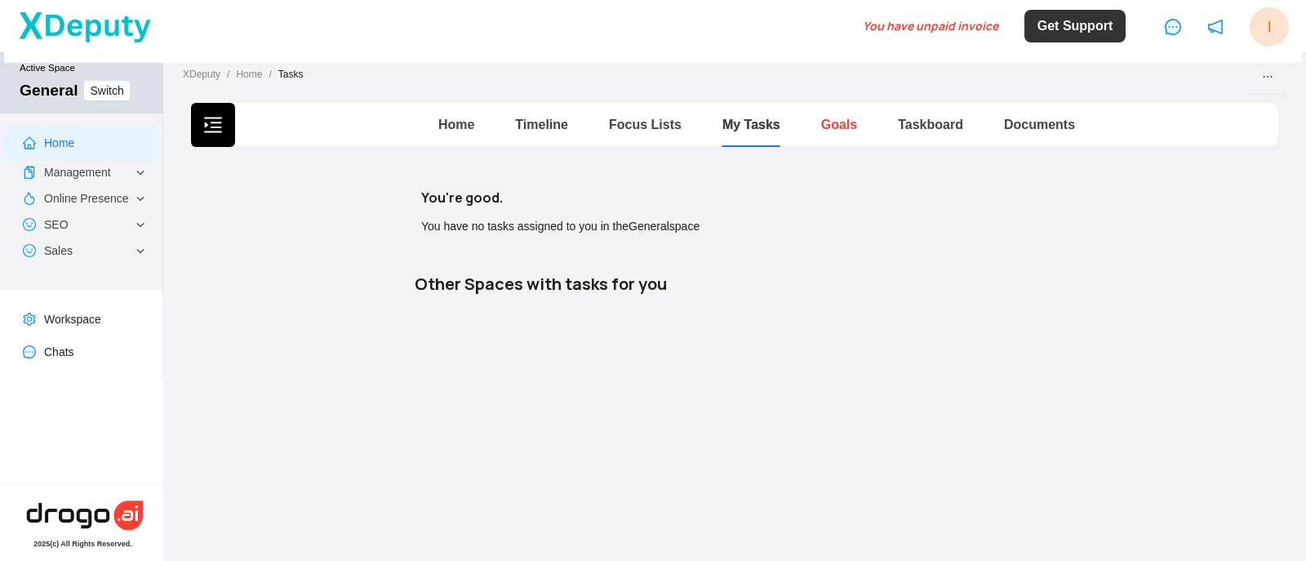
click at [826, 124] on link "Goals" at bounding box center [839, 125] width 36 height 14
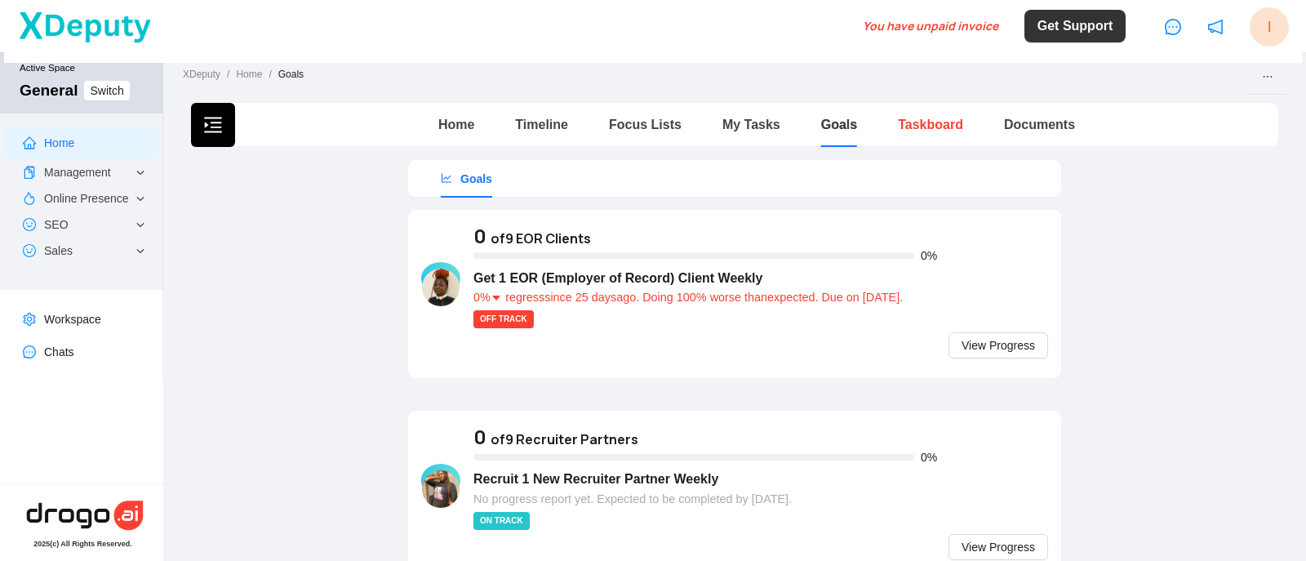
click at [911, 122] on link "Taskboard" at bounding box center [930, 125] width 65 height 14
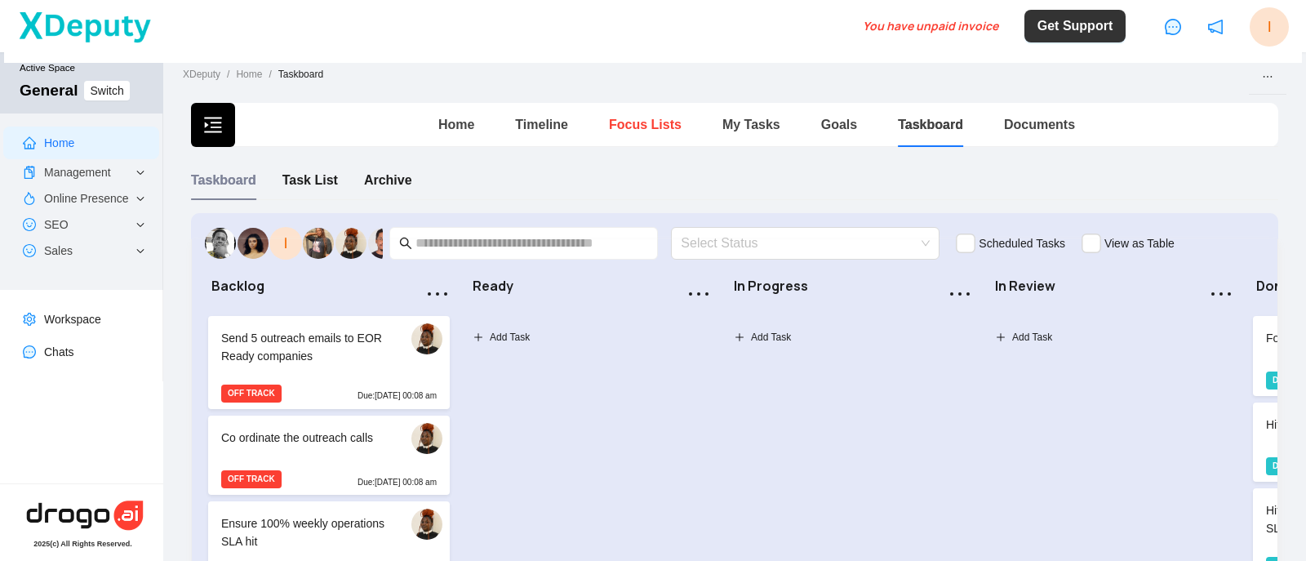
click at [620, 123] on link "Focus Lists" at bounding box center [645, 125] width 73 height 14
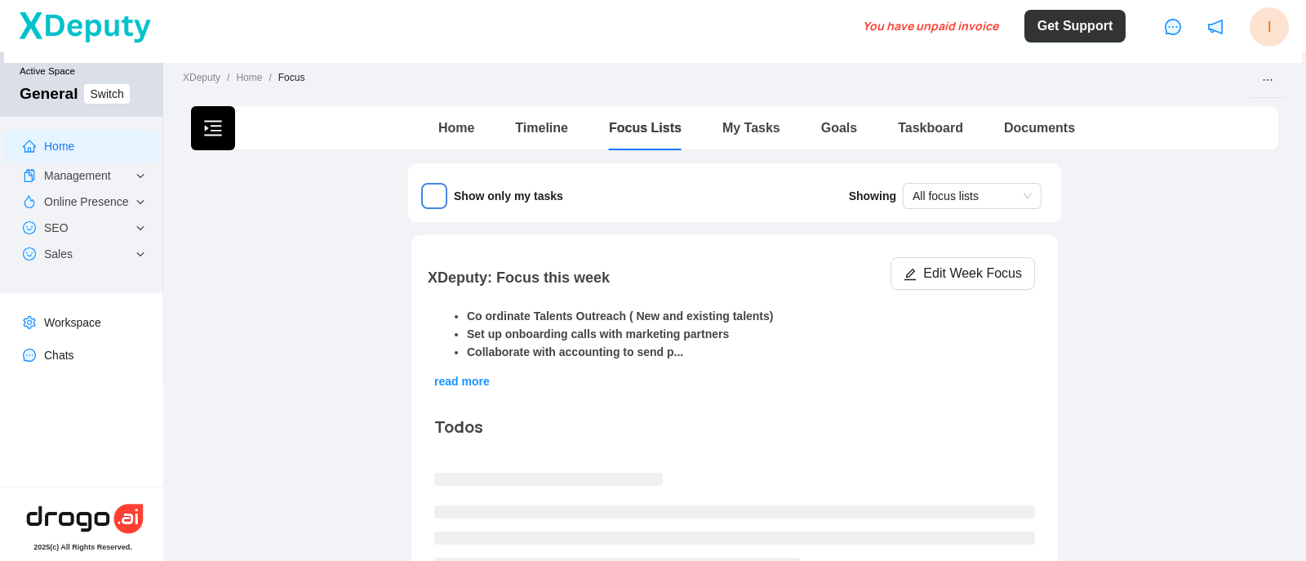
scroll to position [3, 0]
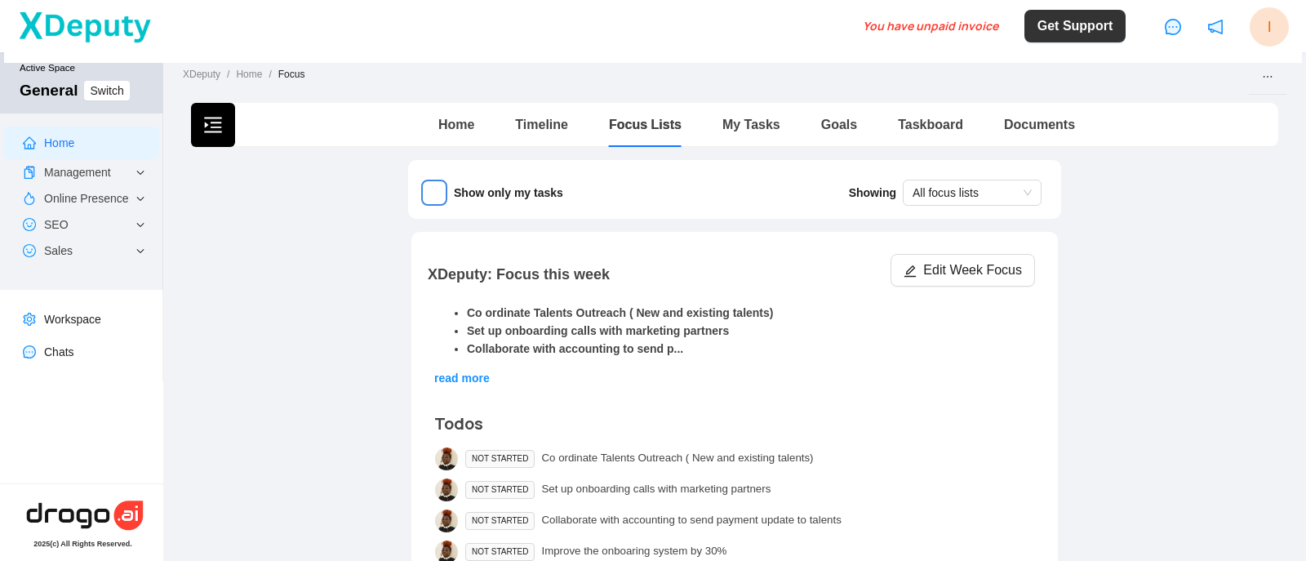
click at [464, 375] on span "read more" at bounding box center [462, 378] width 56 height 13
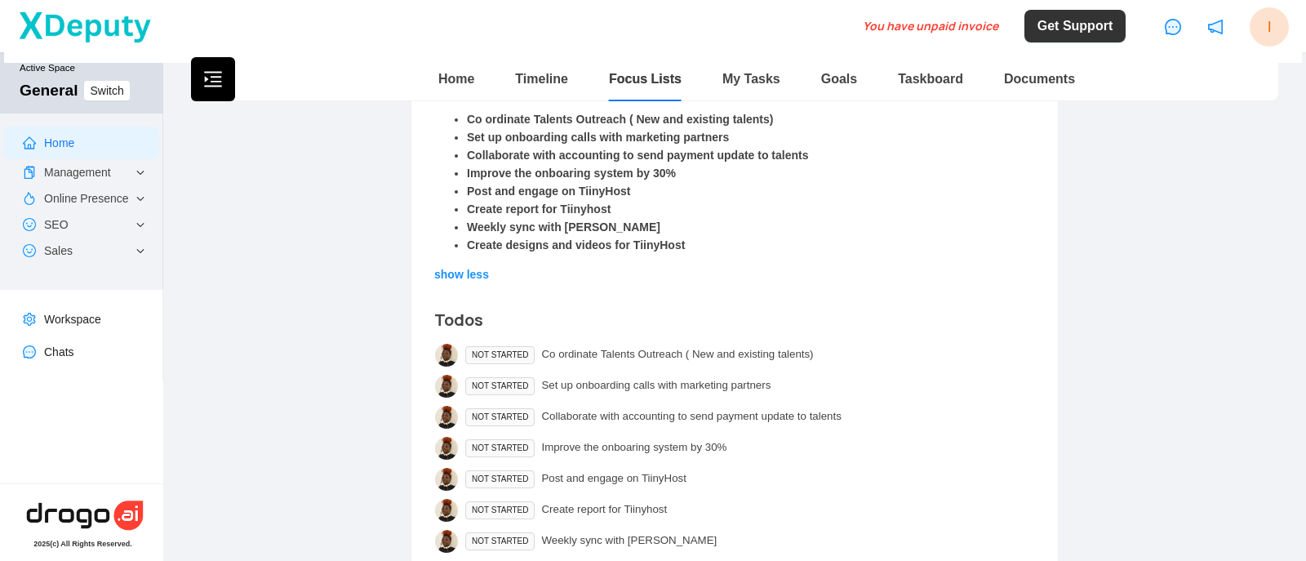
scroll to position [0, 0]
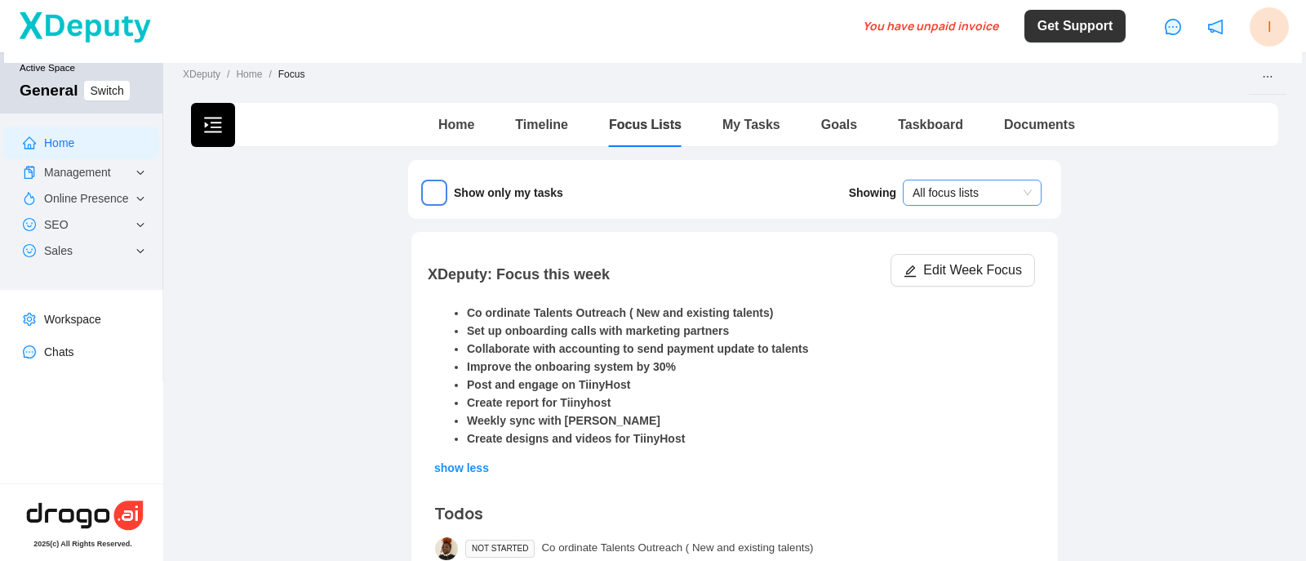
click at [926, 193] on span "All focus lists" at bounding box center [972, 192] width 119 height 24
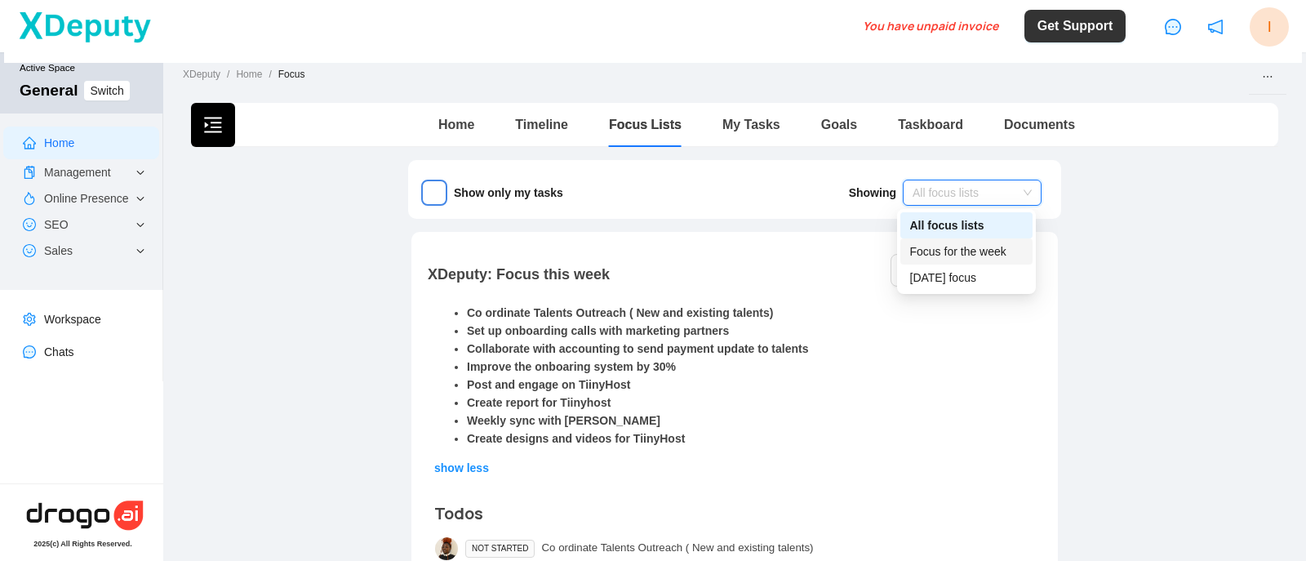
click at [932, 248] on div "Focus for the week" at bounding box center [966, 252] width 113 height 18
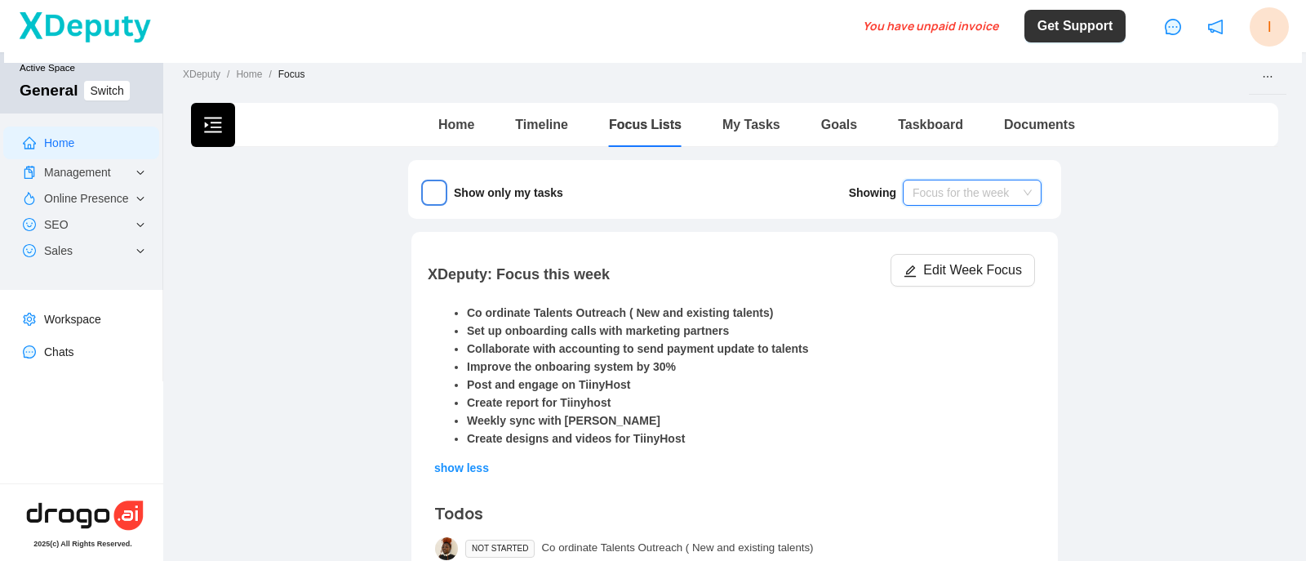
click at [946, 186] on span "Focus for the week" at bounding box center [972, 192] width 119 height 24
click at [950, 278] on div "Today's focus" at bounding box center [966, 278] width 113 height 18
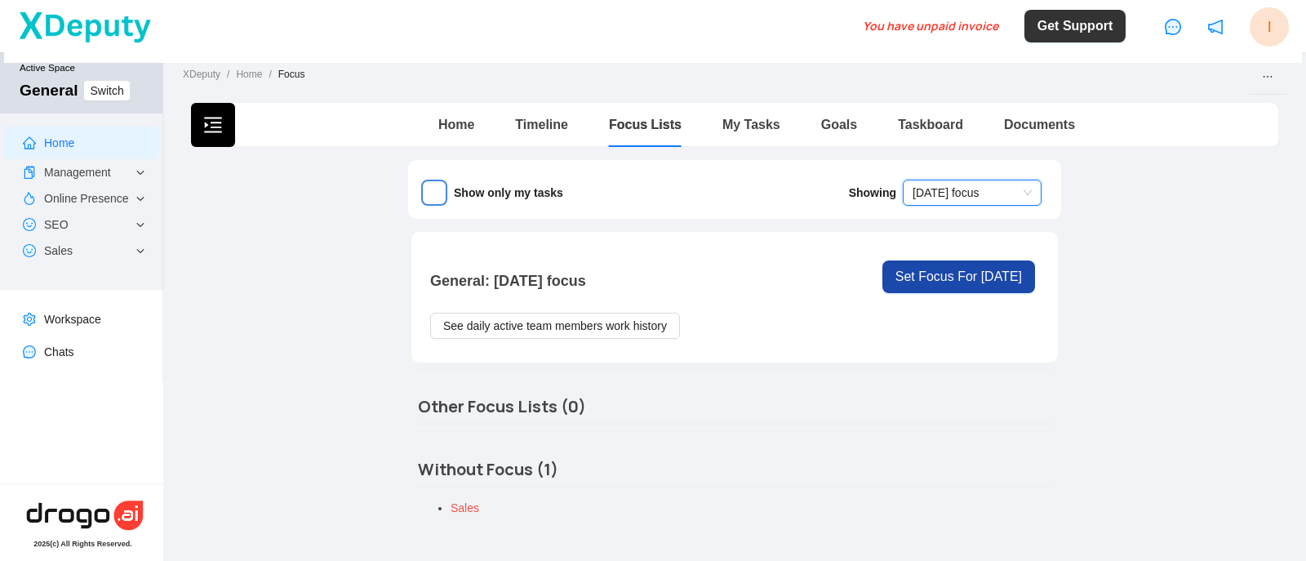
click at [946, 186] on span "Today's focus" at bounding box center [972, 192] width 119 height 24
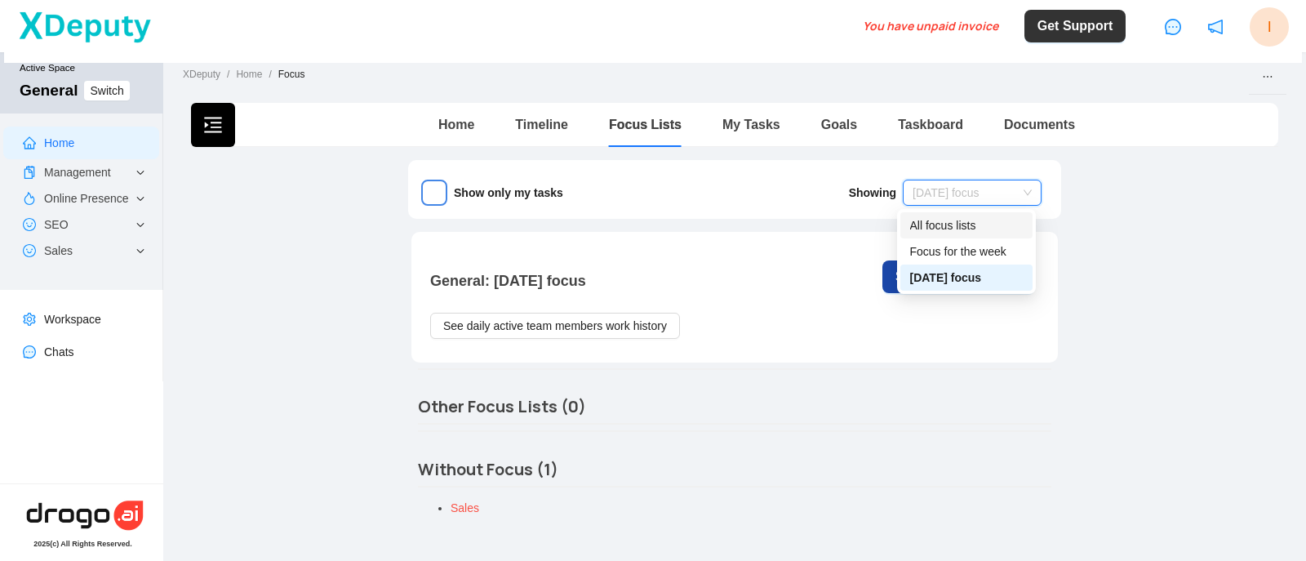
click at [941, 226] on div "All focus lists" at bounding box center [966, 225] width 113 height 18
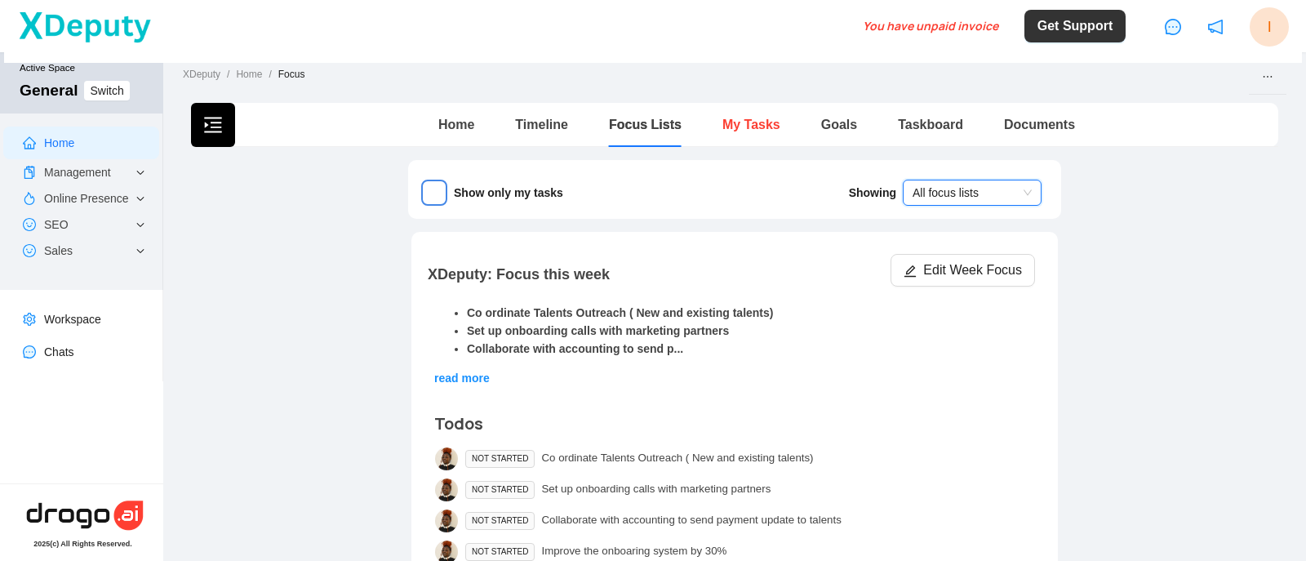
click at [731, 125] on link "My Tasks" at bounding box center [752, 125] width 58 height 14
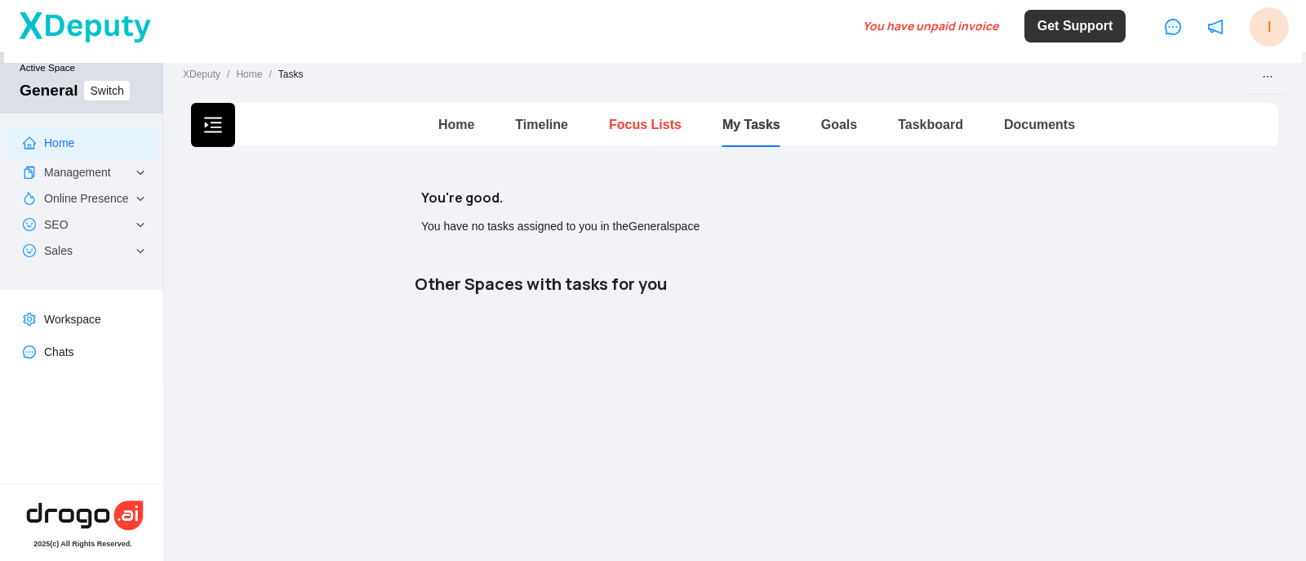
click at [661, 122] on link "Focus Lists" at bounding box center [645, 125] width 73 height 14
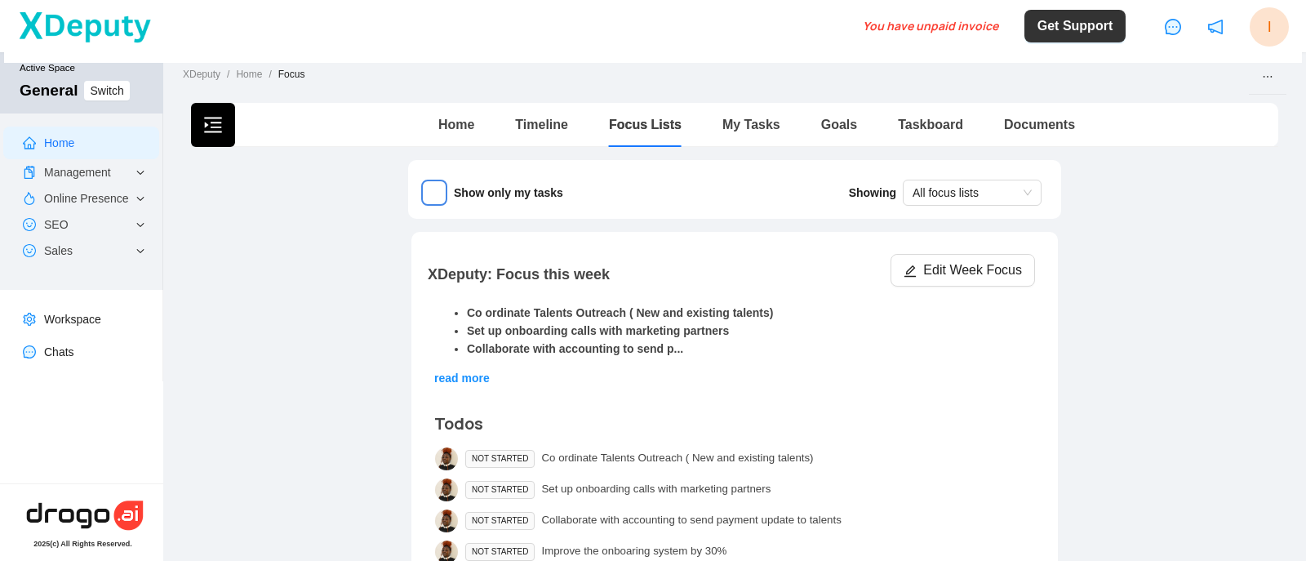
click at [470, 322] on li "Set up onboarding calls with marketing partners" at bounding box center [751, 331] width 568 height 18
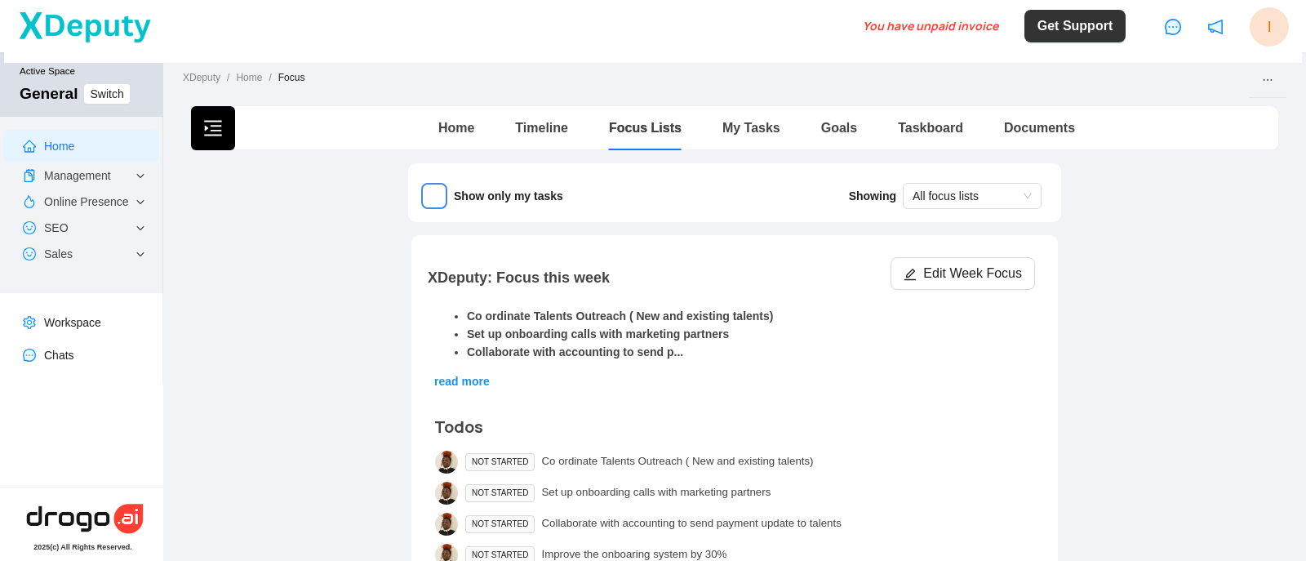
scroll to position [3, 0]
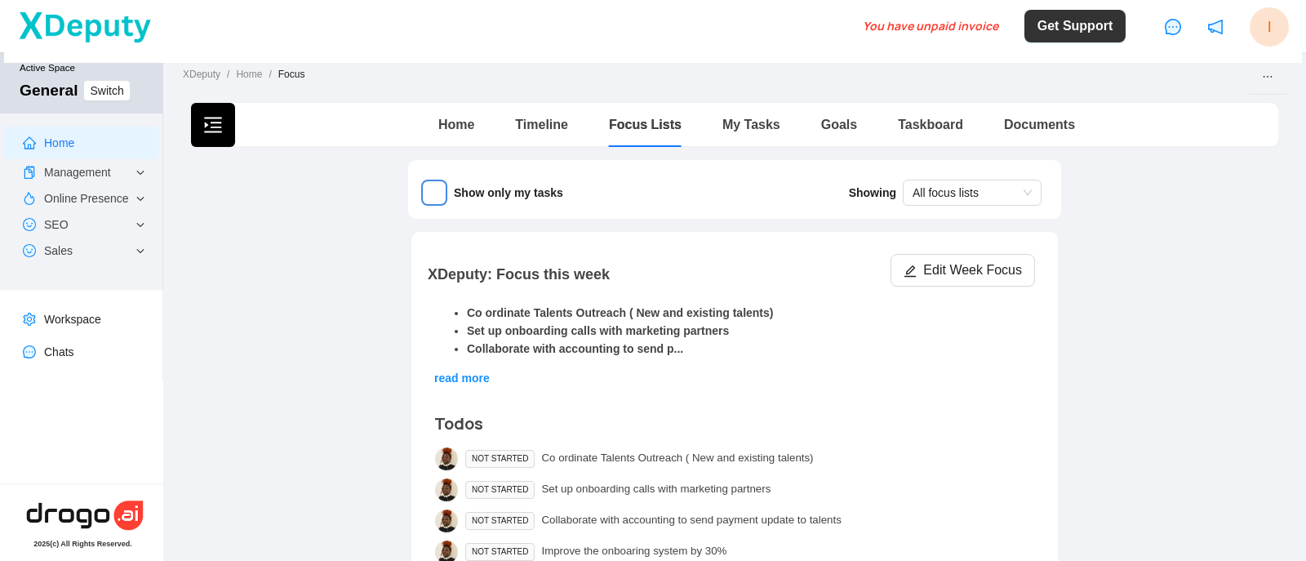
click at [463, 372] on span "read more" at bounding box center [462, 378] width 56 height 13
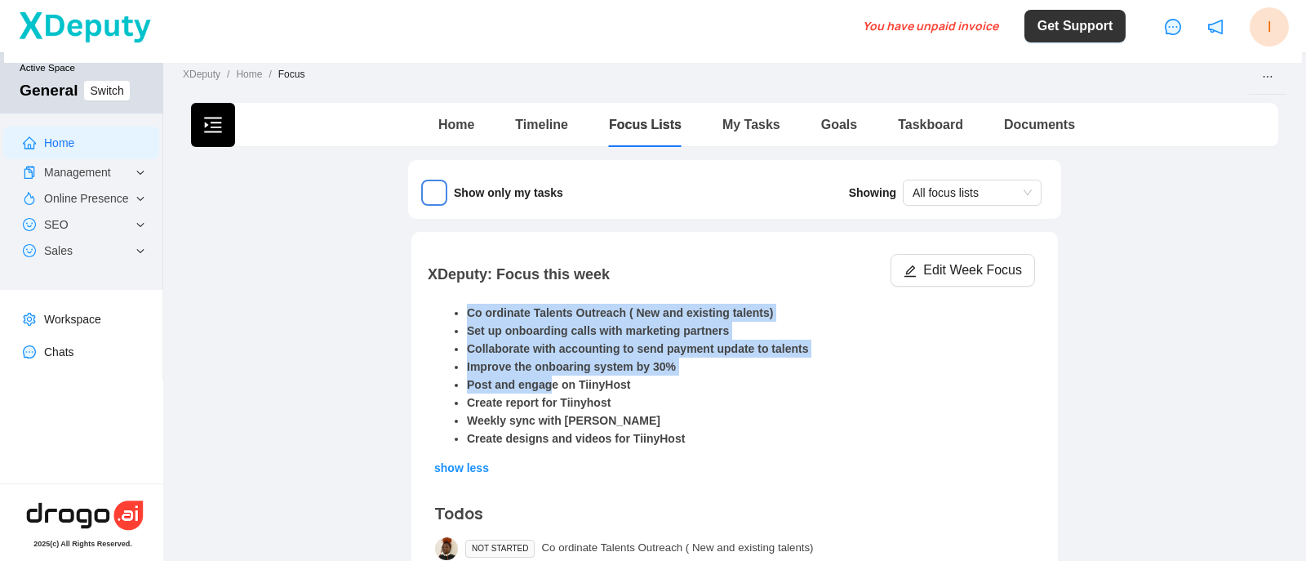
drag, startPoint x: 461, startPoint y: 314, endPoint x: 542, endPoint y: 385, distance: 108.2
click at [542, 385] on ul "Co ordinate Talents Outreach ( New and existing talents) Set up onboarding call…" at bounding box center [734, 376] width 601 height 144
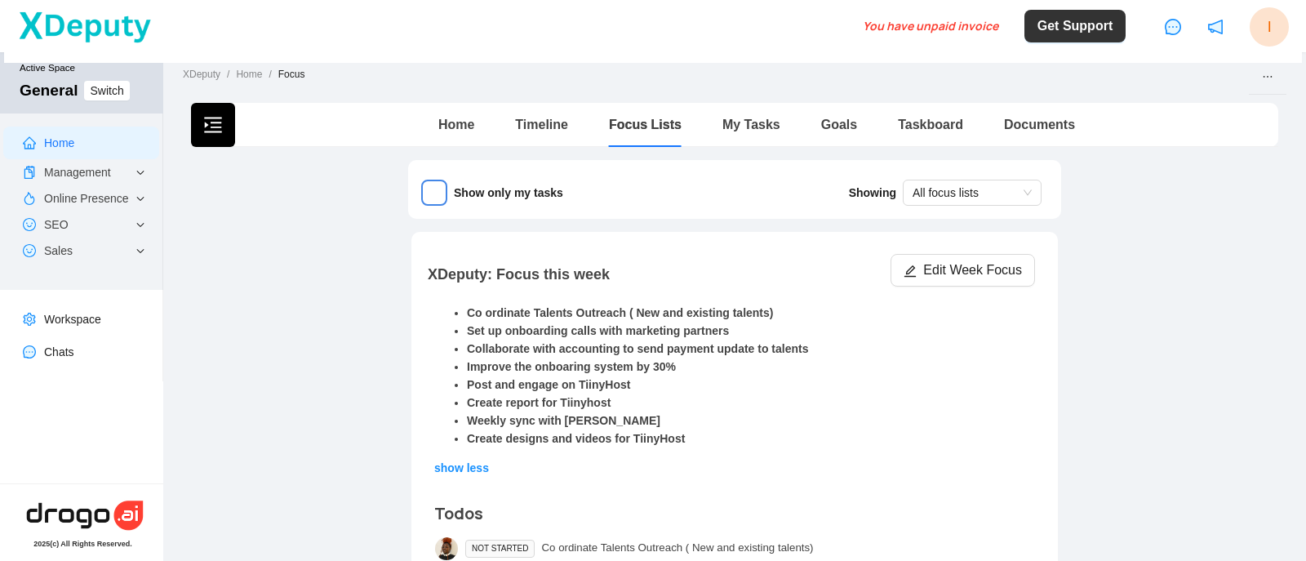
click at [560, 395] on li "Create report for Tiinyhost" at bounding box center [751, 403] width 568 height 18
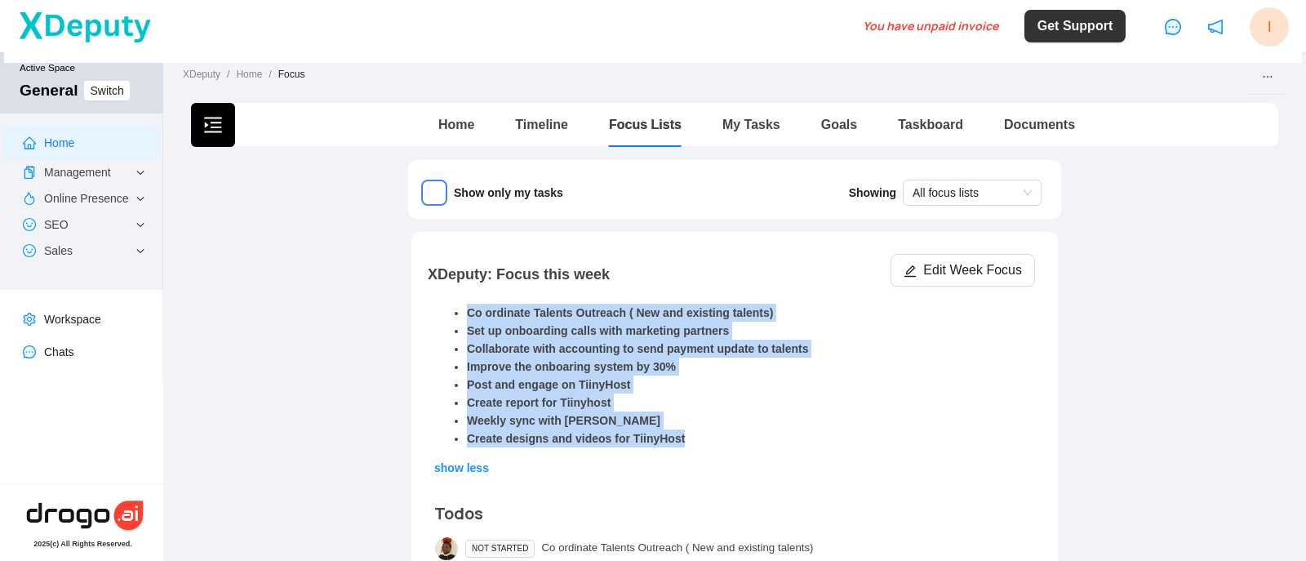
drag, startPoint x: 461, startPoint y: 310, endPoint x: 701, endPoint y: 434, distance: 270.3
click at [701, 434] on ul "Co ordinate Talents Outreach ( New and existing talents) Set up onboarding call…" at bounding box center [734, 376] width 601 height 144
click at [701, 434] on li "Create designs and videos for TiinyHost" at bounding box center [751, 439] width 568 height 18
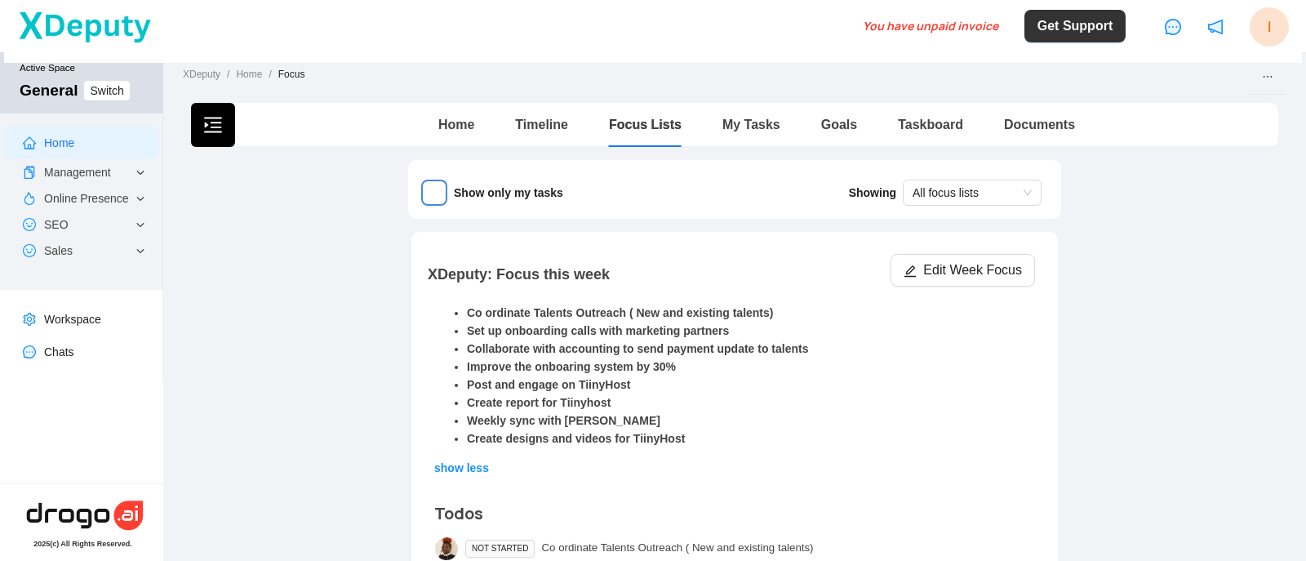
click at [447, 466] on span "show less" at bounding box center [461, 467] width 55 height 13
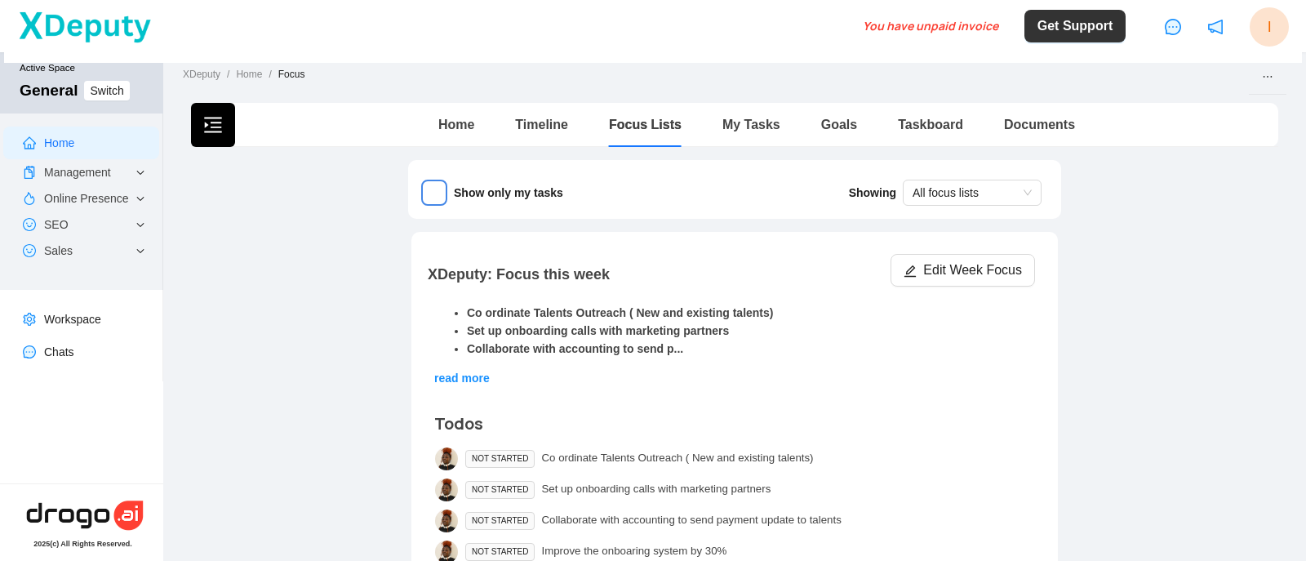
click at [443, 376] on span "read more" at bounding box center [462, 378] width 56 height 13
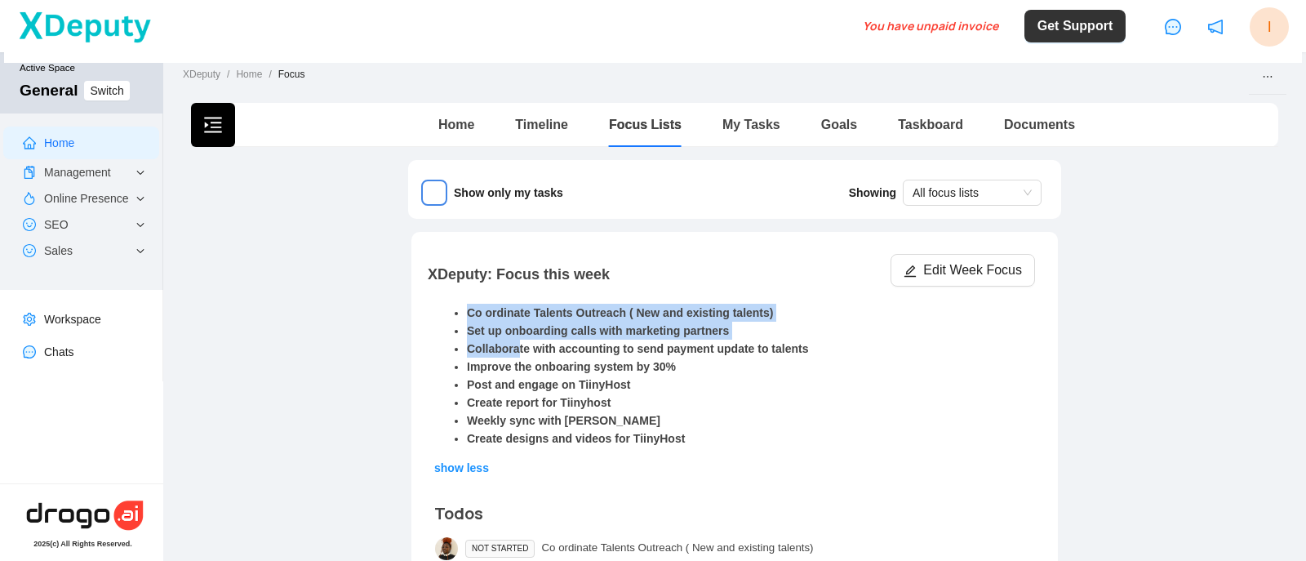
drag, startPoint x: 462, startPoint y: 314, endPoint x: 508, endPoint y: 349, distance: 57.7
click at [508, 349] on ul "Co ordinate Talents Outreach ( New and existing talents) Set up onboarding call…" at bounding box center [734, 376] width 601 height 144
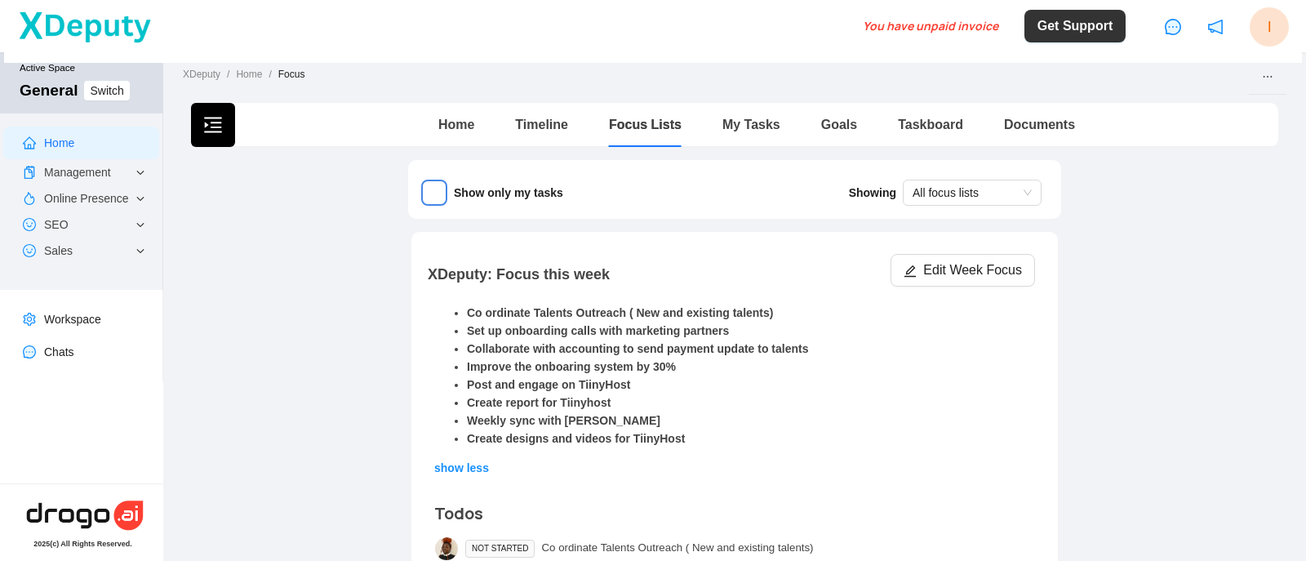
click at [542, 370] on li "Improve the onboaring system by 30%" at bounding box center [751, 367] width 568 height 18
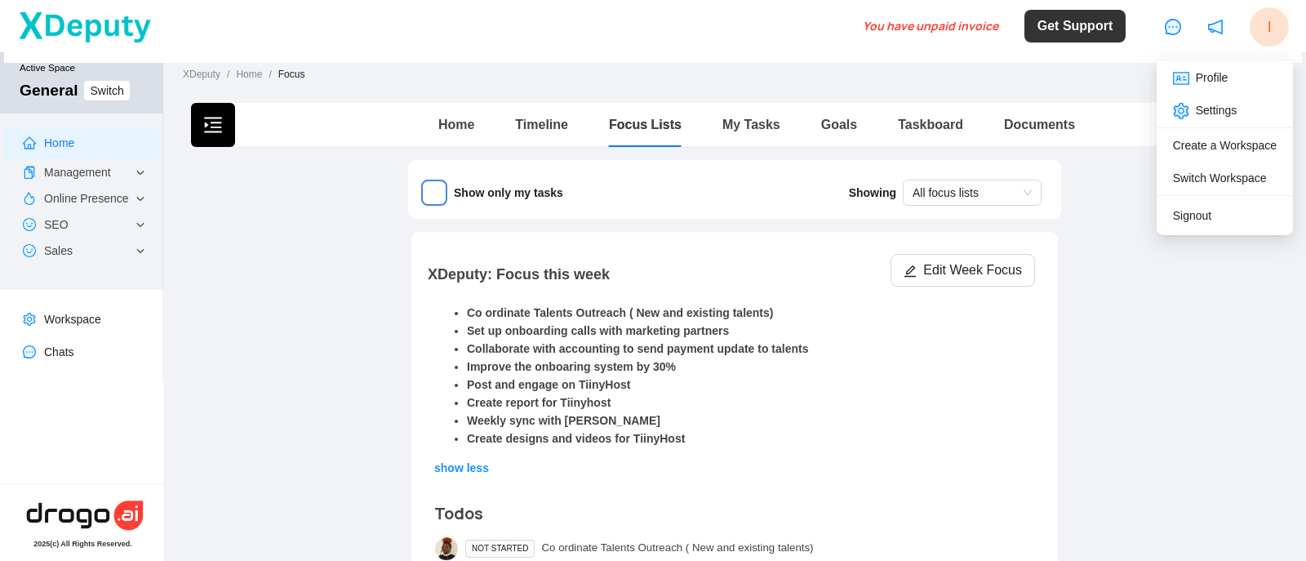
click at [1272, 40] on span "I" at bounding box center [1269, 26] width 39 height 39
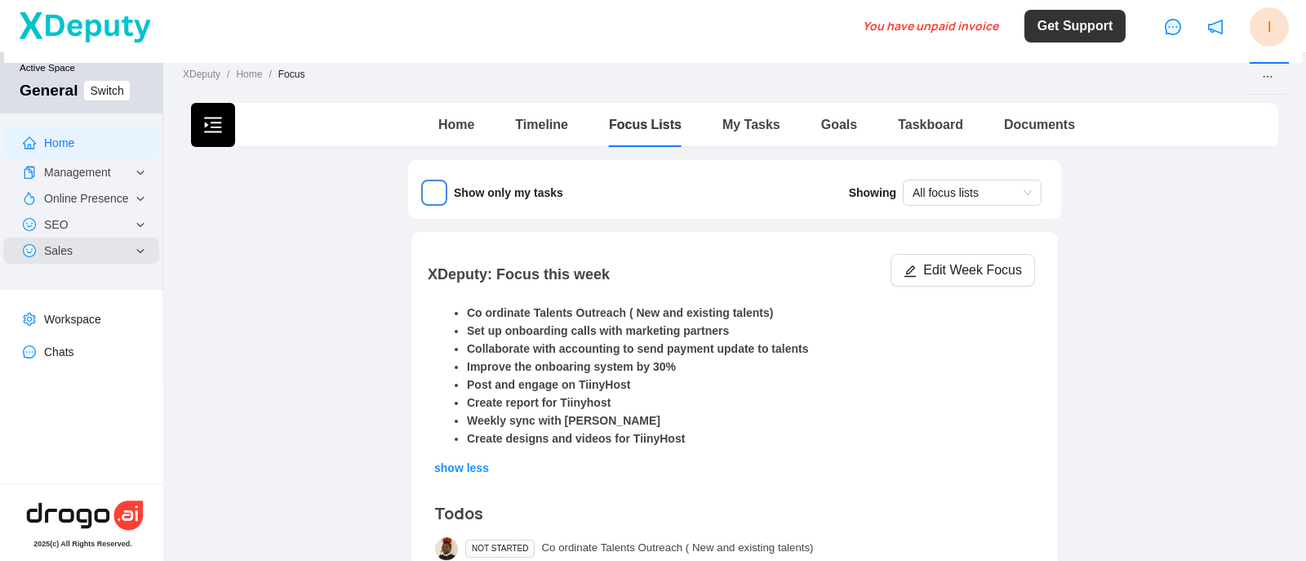
click at [145, 256] on div "Sales" at bounding box center [81, 251] width 156 height 26
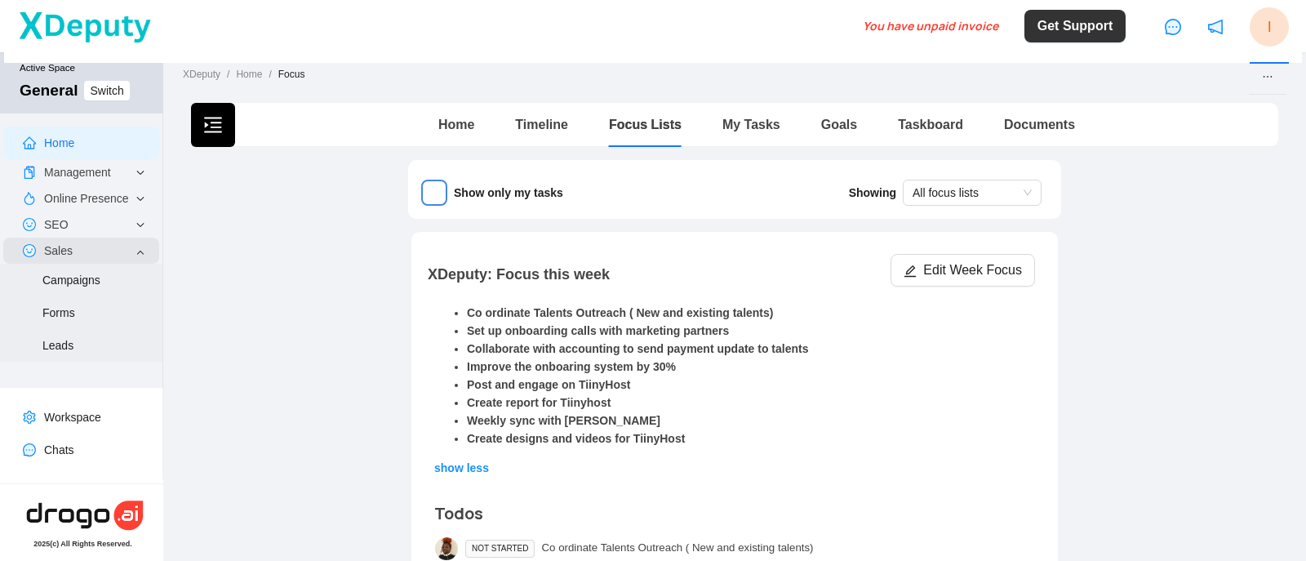
click at [118, 250] on span "Sales" at bounding box center [87, 251] width 87 height 26
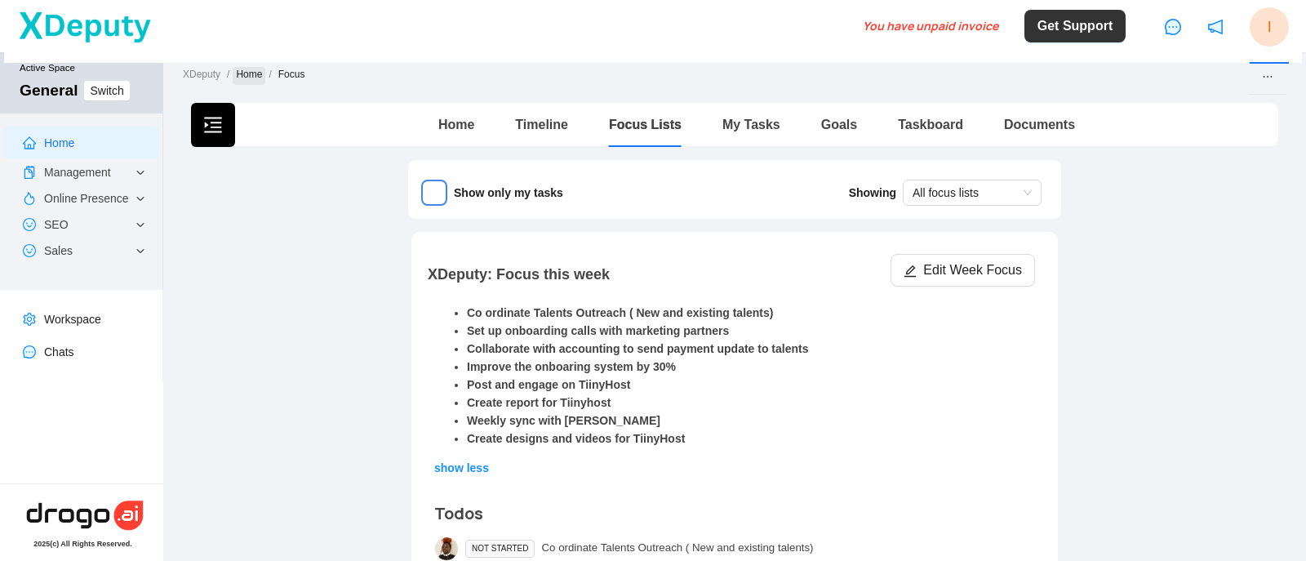
click at [245, 73] on link "Home" at bounding box center [249, 76] width 33 height 18
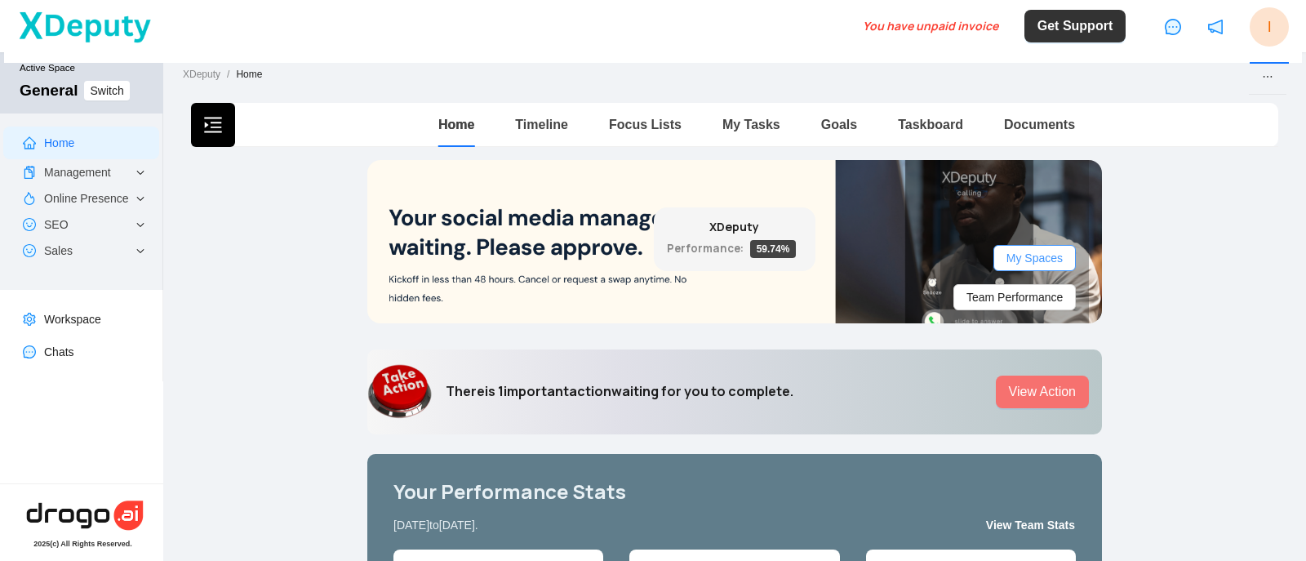
click at [1037, 250] on span "My Spaces" at bounding box center [1035, 258] width 56 height 18
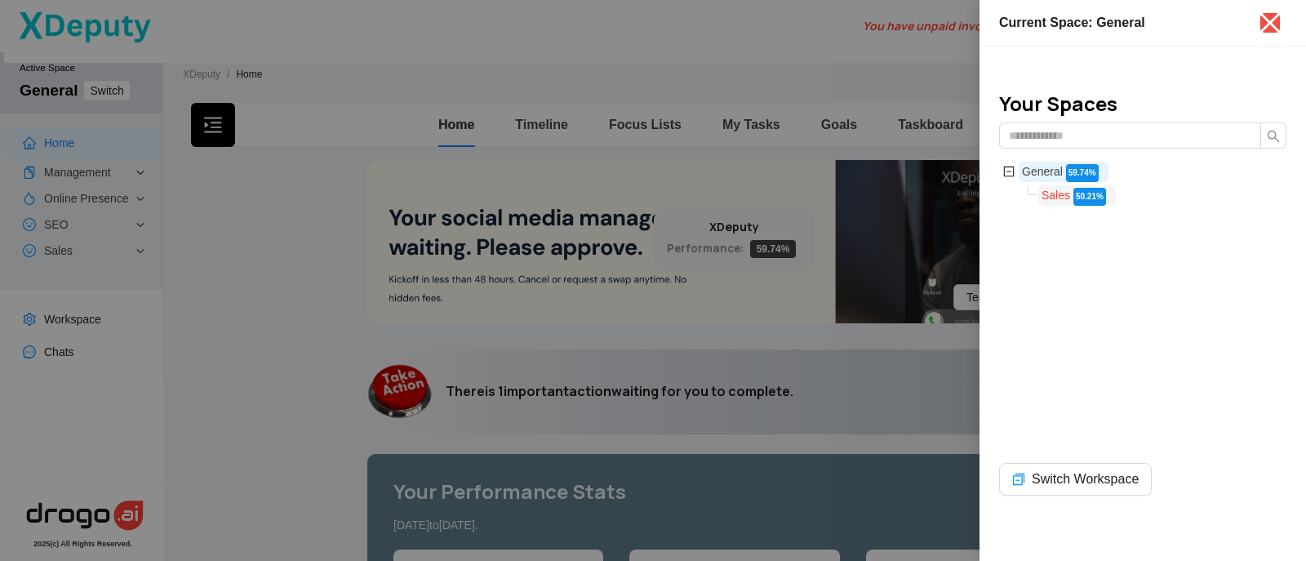
click at [1053, 194] on span "Sales" at bounding box center [1056, 195] width 29 height 13
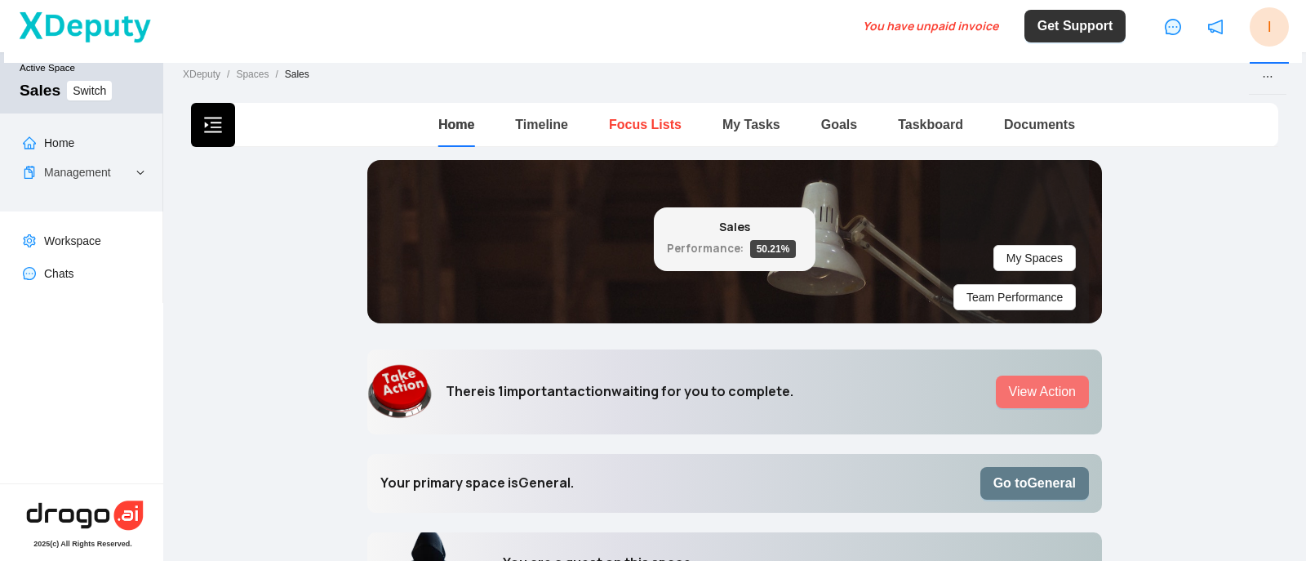
click at [625, 123] on link "Focus Lists" at bounding box center [645, 125] width 73 height 14
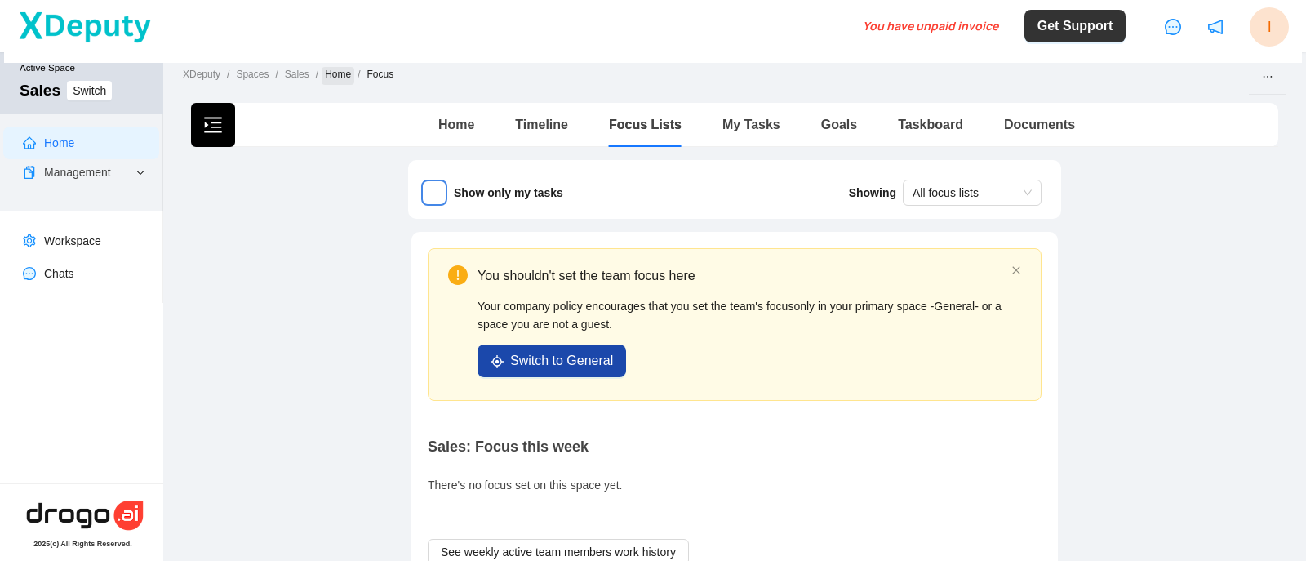
click at [327, 75] on link "Home" at bounding box center [338, 76] width 33 height 18
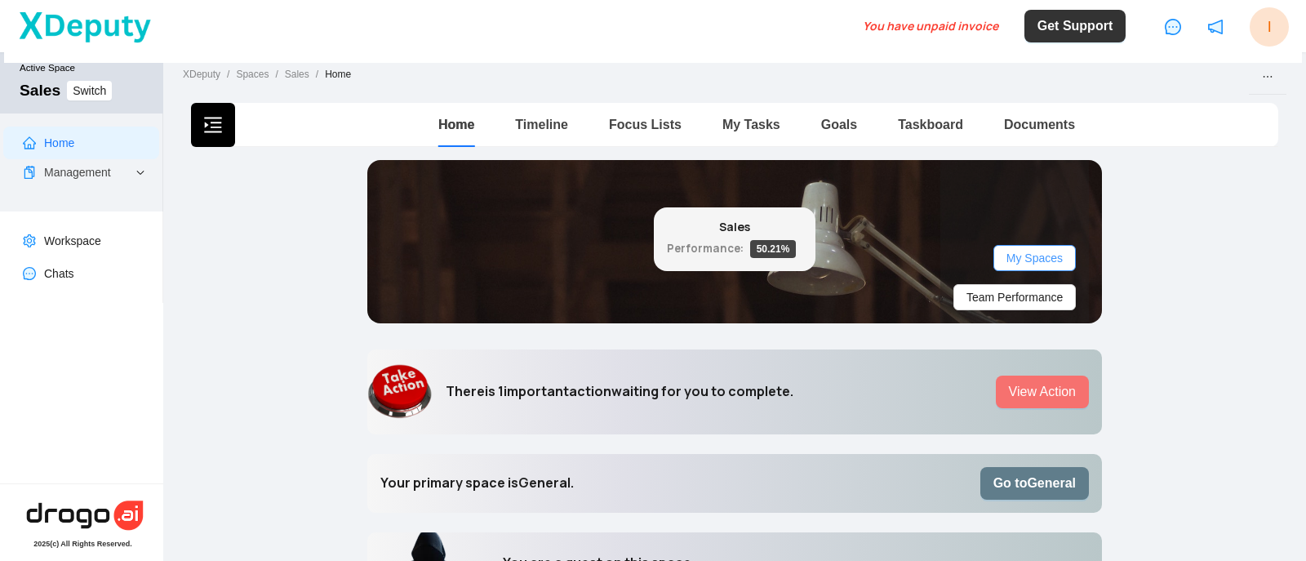
click at [1008, 254] on span "My Spaces" at bounding box center [1035, 258] width 56 height 18
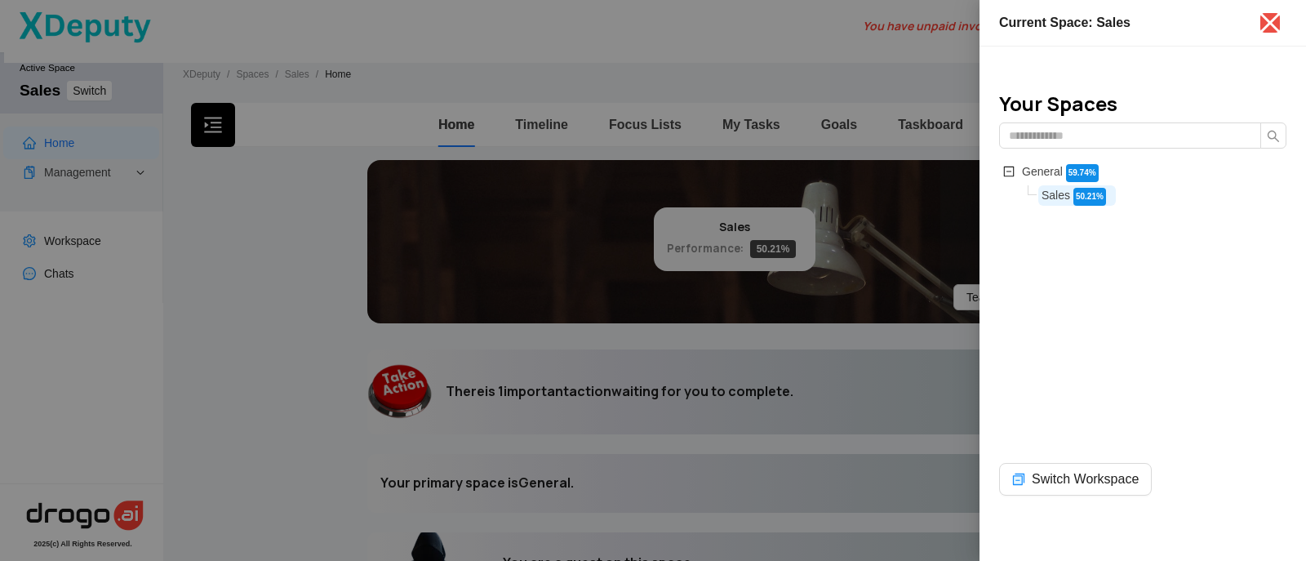
click at [845, 318] on div at bounding box center [653, 280] width 1306 height 561
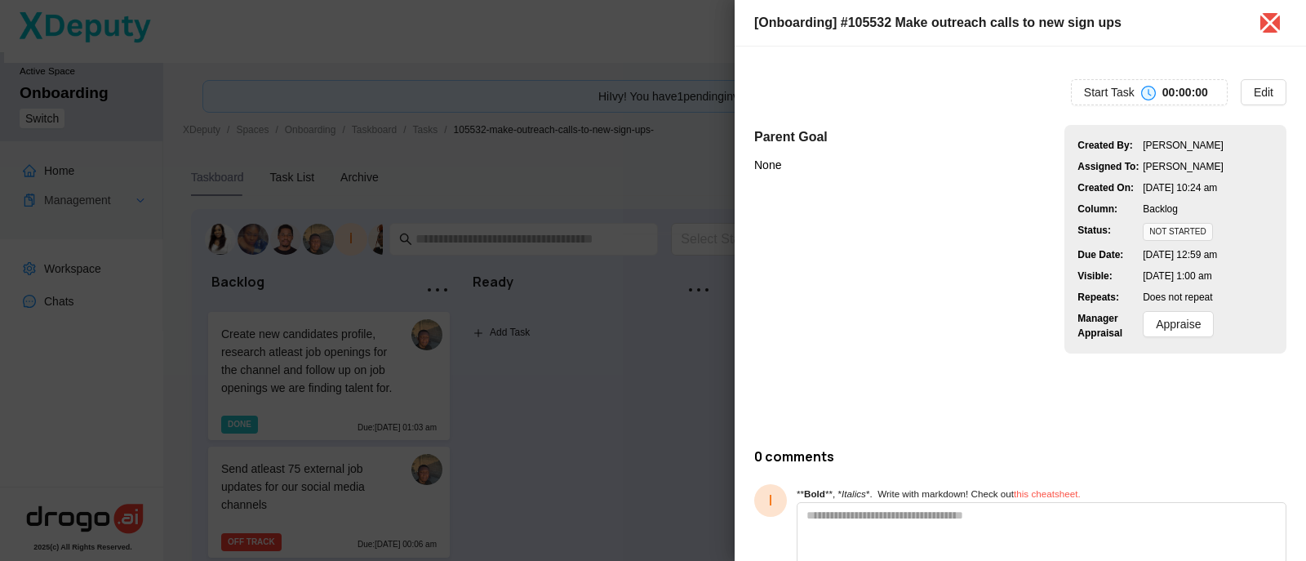
drag, startPoint x: 737, startPoint y: 199, endPoint x: 746, endPoint y: 203, distance: 10.6
